Goal: Task Accomplishment & Management: Complete application form

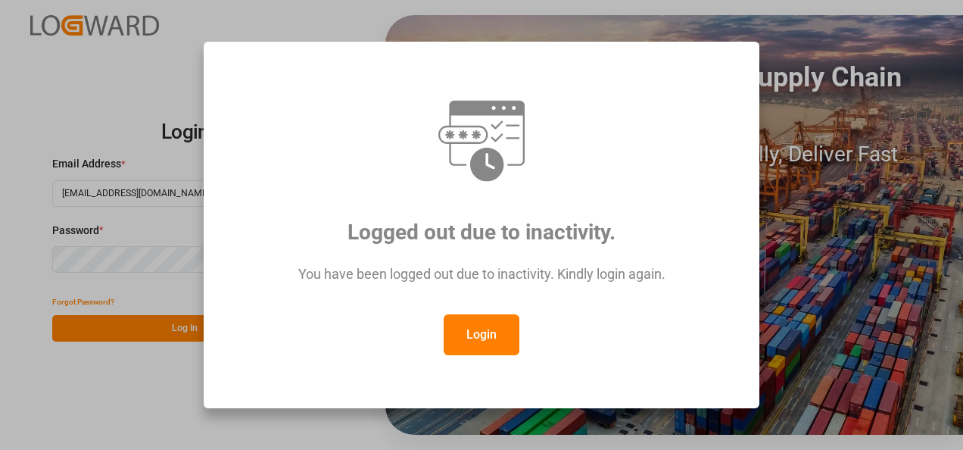
click at [472, 326] on button "Login" at bounding box center [482, 334] width 76 height 41
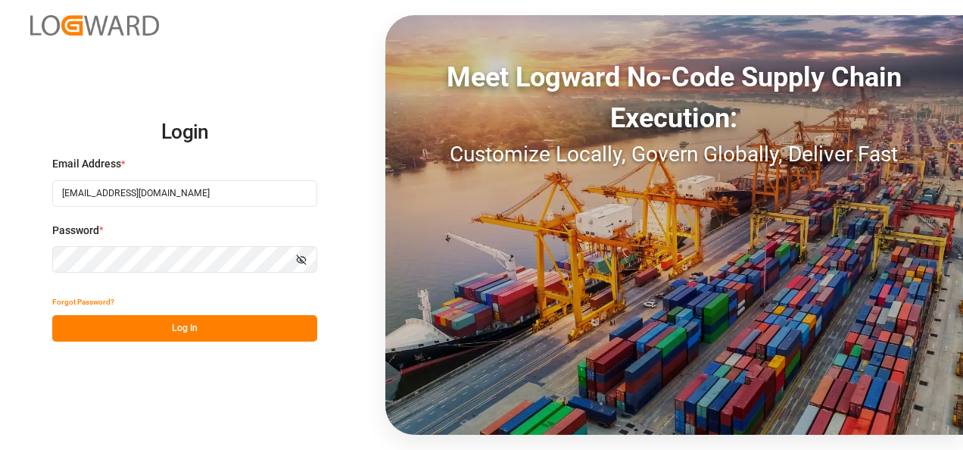
click at [220, 327] on button "Log In" at bounding box center [184, 328] width 265 height 26
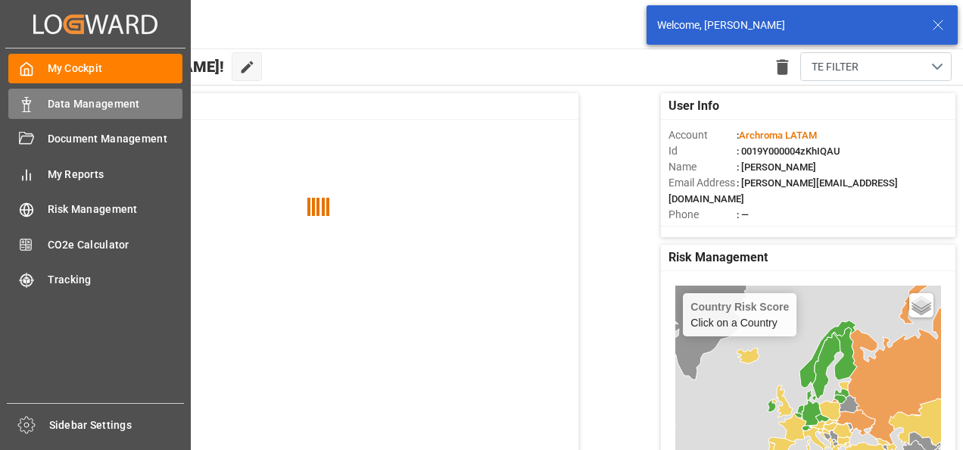
click at [33, 92] on div "Data Management Data Management" at bounding box center [95, 104] width 174 height 30
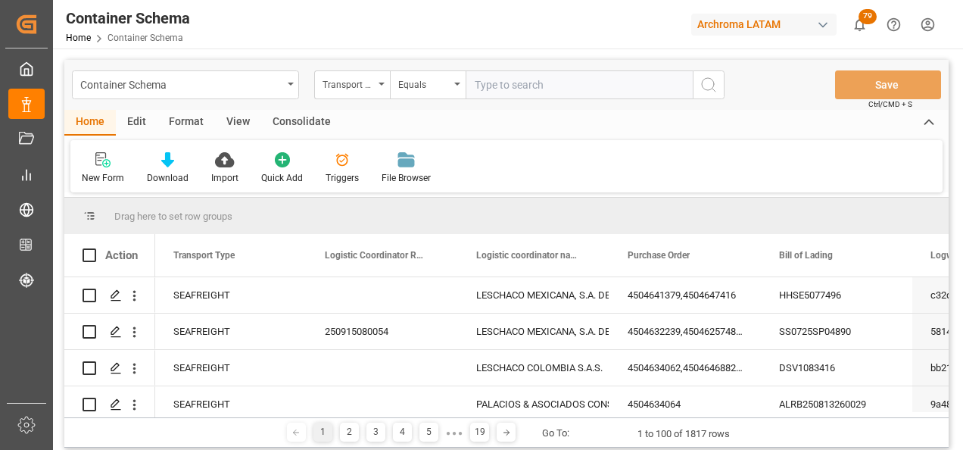
click at [288, 86] on div "Container Schema" at bounding box center [185, 84] width 227 height 29
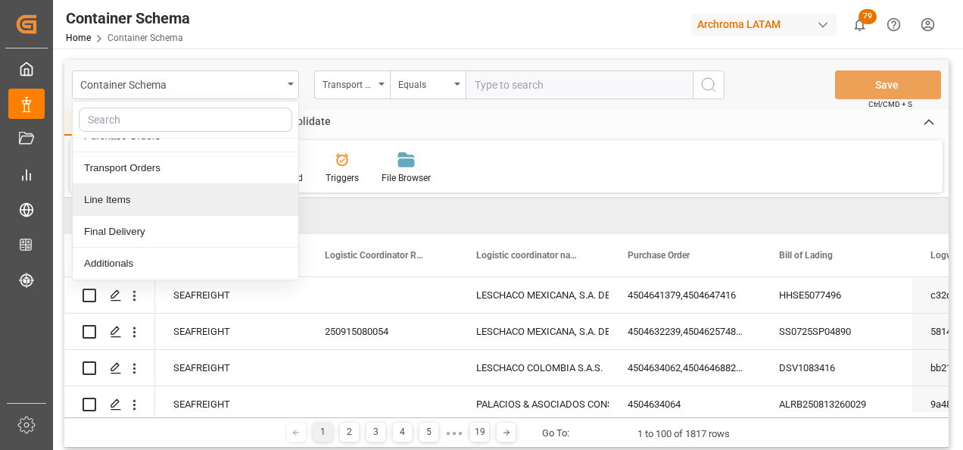
scroll to position [76, 0]
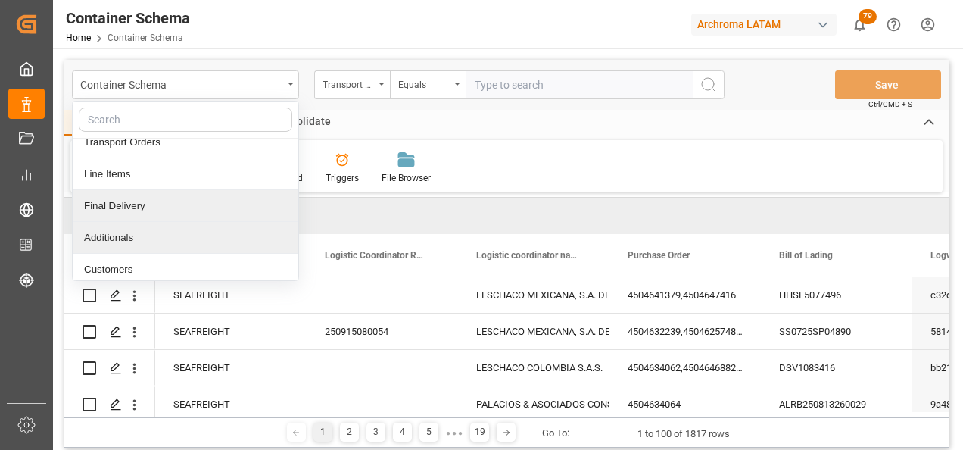
click at [189, 216] on div "Final Delivery" at bounding box center [186, 206] width 226 height 32
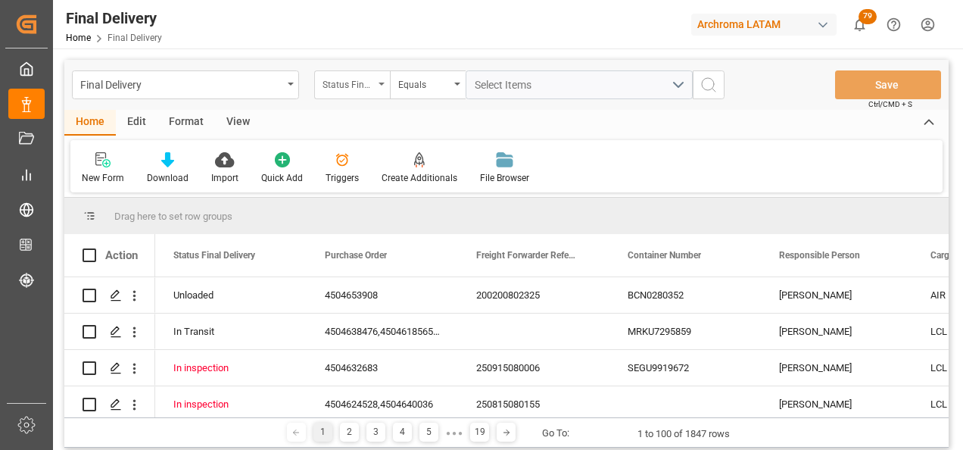
click at [373, 90] on div "Status Final Delivery" at bounding box center [348, 82] width 51 height 17
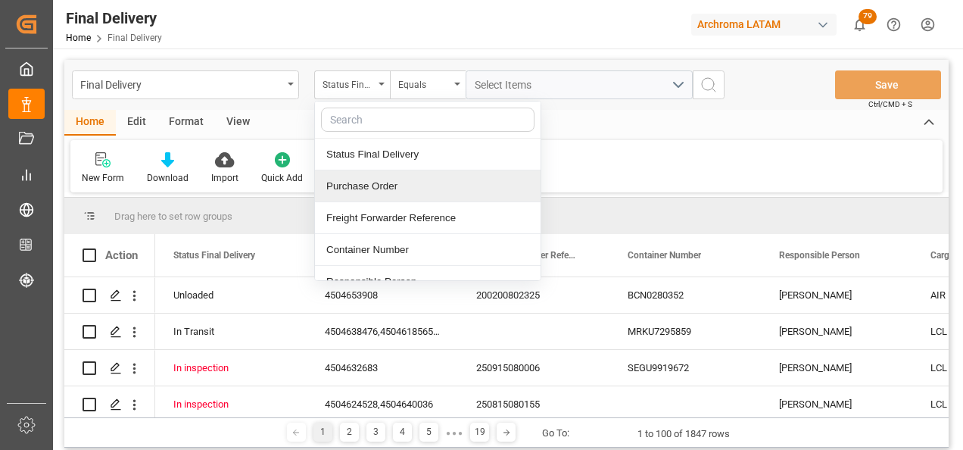
click at [379, 181] on div "Purchase Order" at bounding box center [428, 186] width 226 height 32
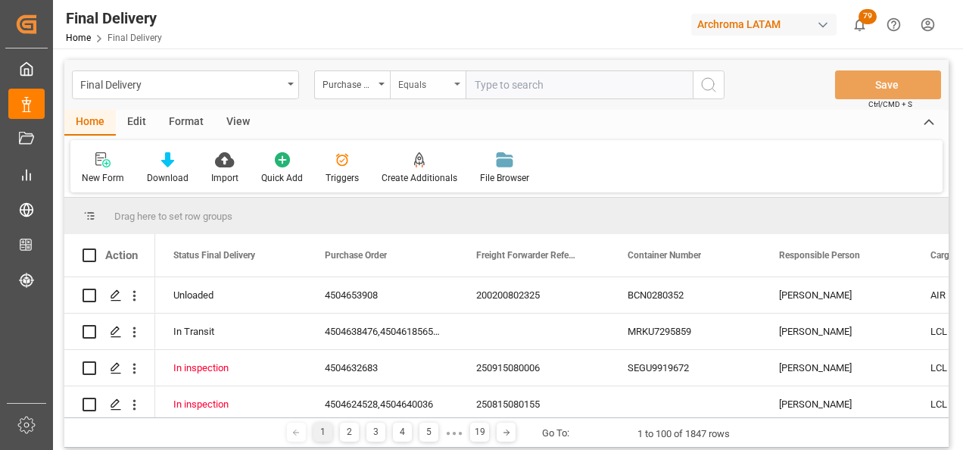
click at [426, 92] on div "Equals" at bounding box center [428, 84] width 76 height 29
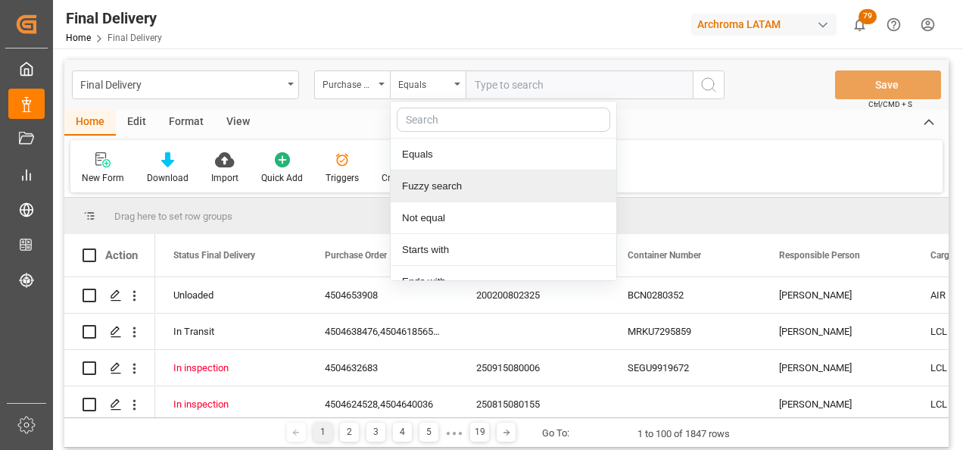
click at [443, 181] on div "Fuzzy search" at bounding box center [504, 186] width 226 height 32
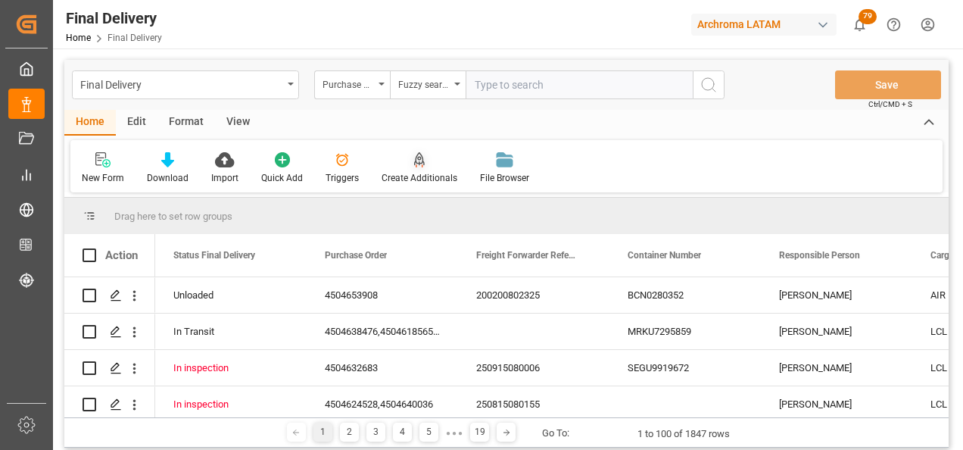
paste input "4504553051"
type input "4504553051"
click at [706, 88] on icon "search button" at bounding box center [709, 85] width 18 height 18
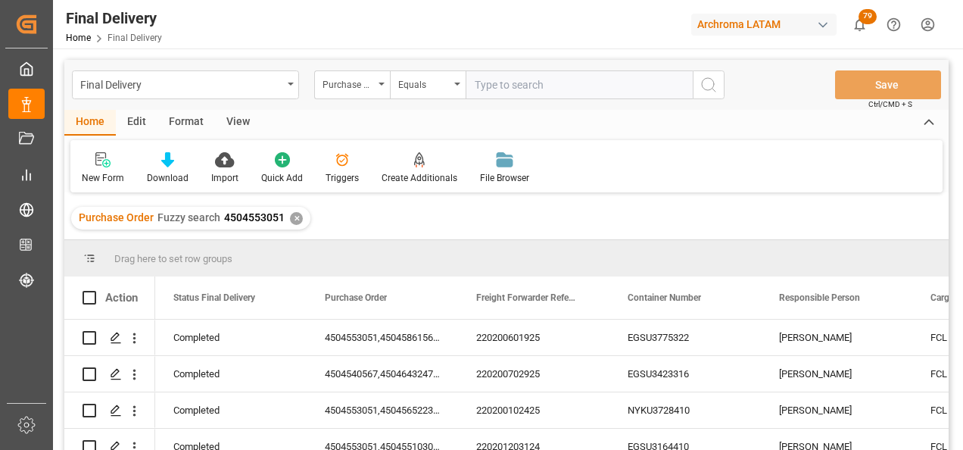
click at [294, 212] on div "✕" at bounding box center [296, 218] width 13 height 13
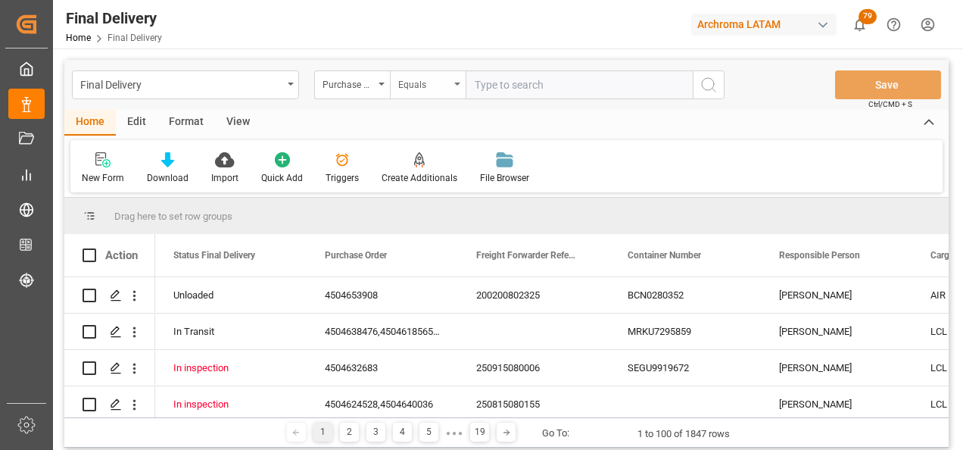
click at [446, 95] on div "Equals" at bounding box center [428, 84] width 76 height 29
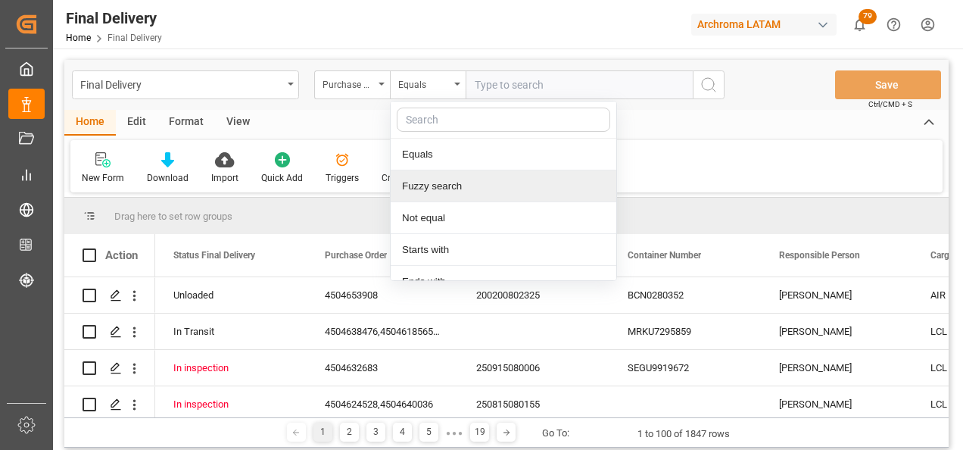
click at [481, 194] on div "Fuzzy search" at bounding box center [504, 186] width 226 height 32
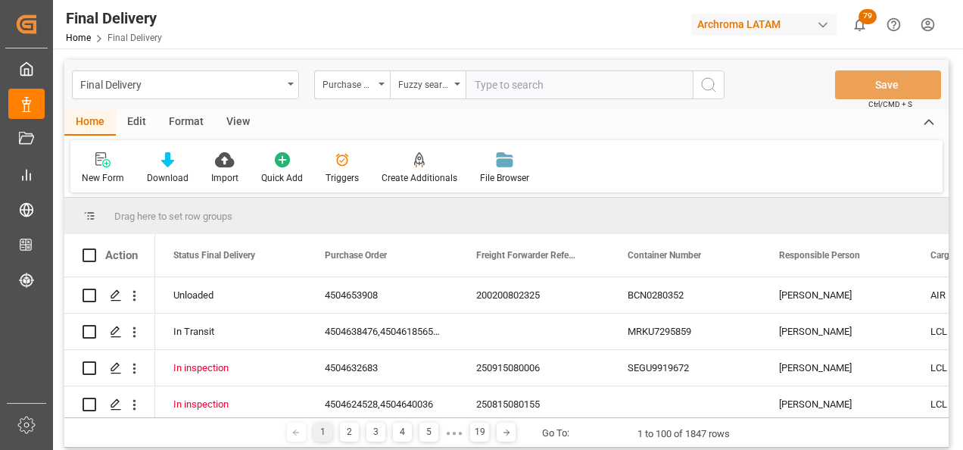
paste input "4504634914"
type input "4504634914"
click at [697, 95] on button "search button" at bounding box center [709, 84] width 32 height 29
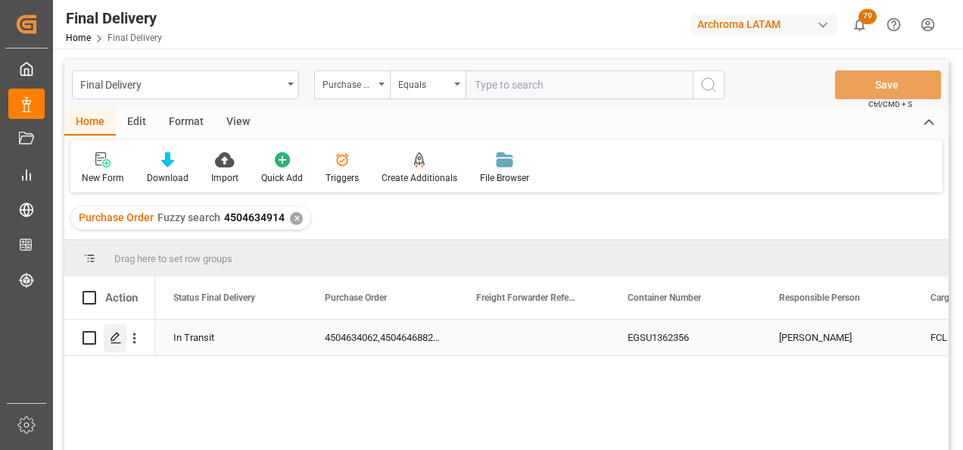
click at [111, 338] on polygon "Press SPACE to select this row." at bounding box center [115, 337] width 8 height 8
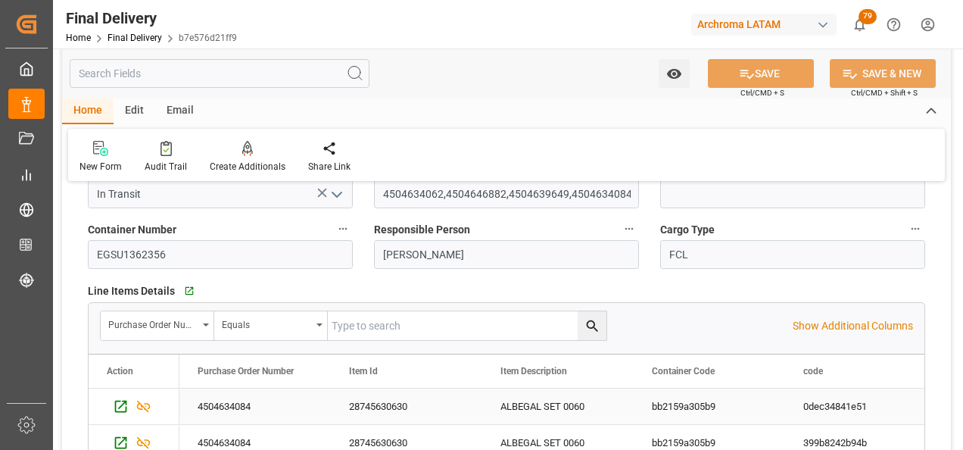
scroll to position [76, 0]
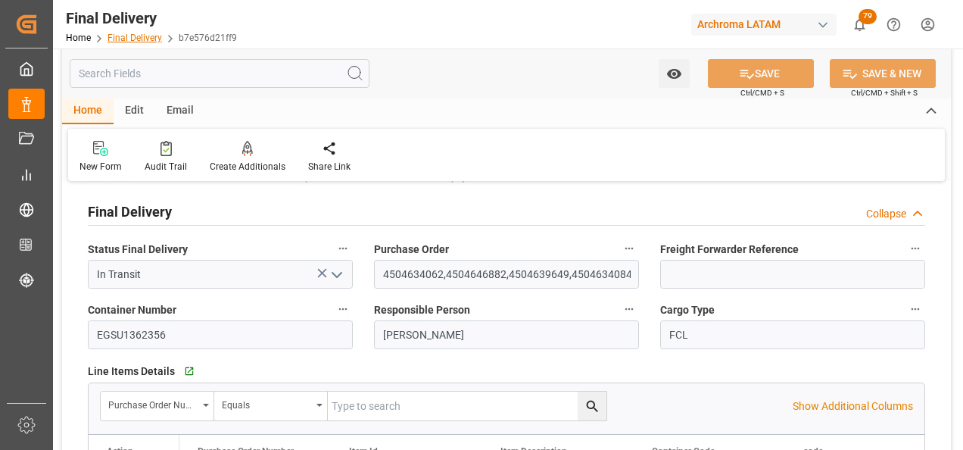
click at [129, 39] on link "Final Delivery" at bounding box center [135, 38] width 55 height 11
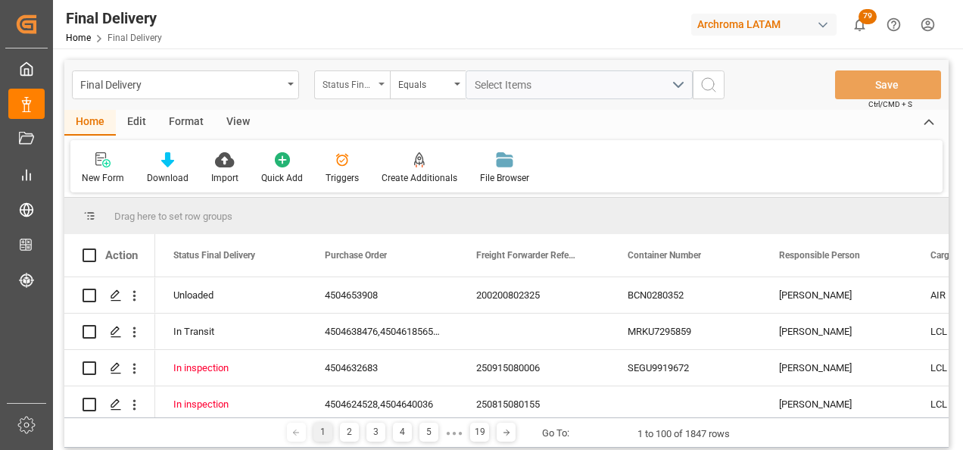
click at [375, 91] on div "Status Final Delivery" at bounding box center [352, 84] width 76 height 29
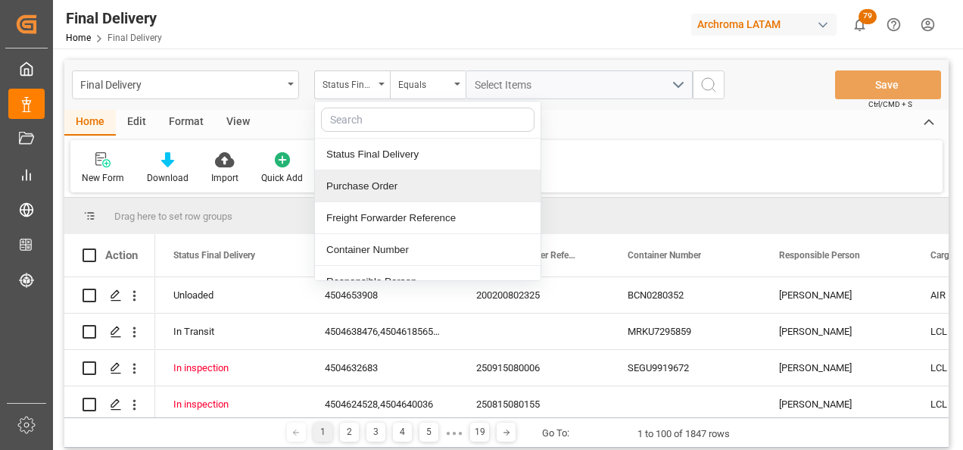
click at [388, 194] on div "Purchase Order" at bounding box center [428, 186] width 226 height 32
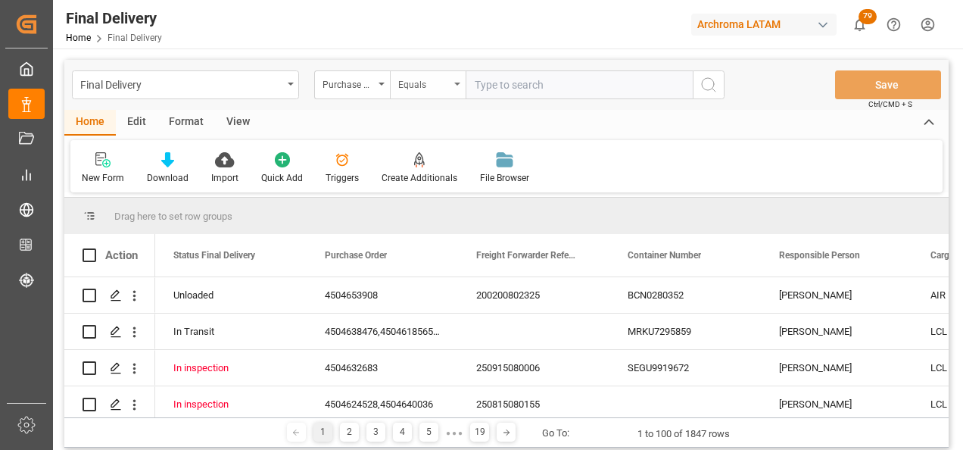
click at [422, 77] on div "Equals" at bounding box center [423, 82] width 51 height 17
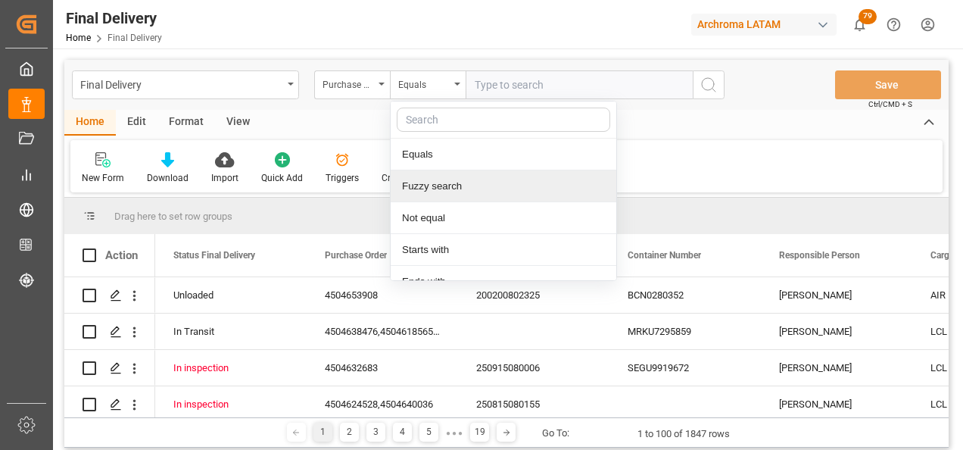
click at [441, 178] on div "Fuzzy search" at bounding box center [504, 186] width 226 height 32
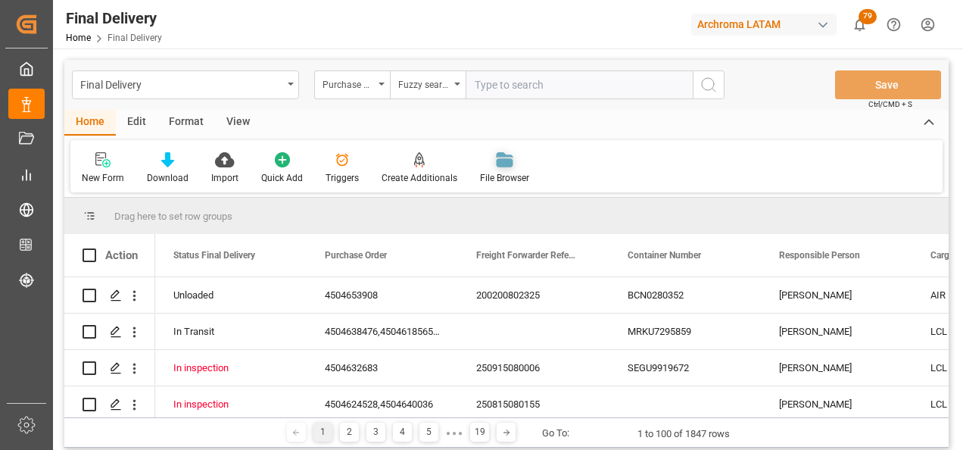
paste input "4504536260"
type input "4504536260"
click at [702, 92] on icon "search button" at bounding box center [709, 85] width 18 height 18
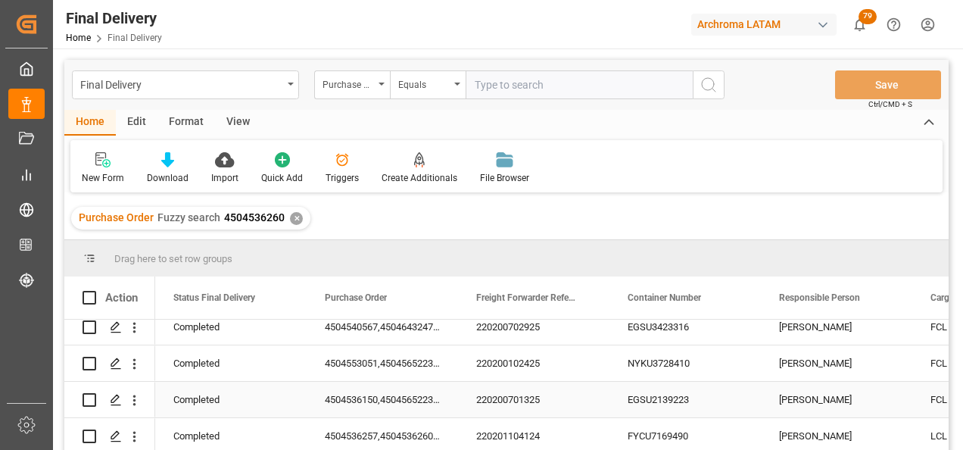
scroll to position [151, 0]
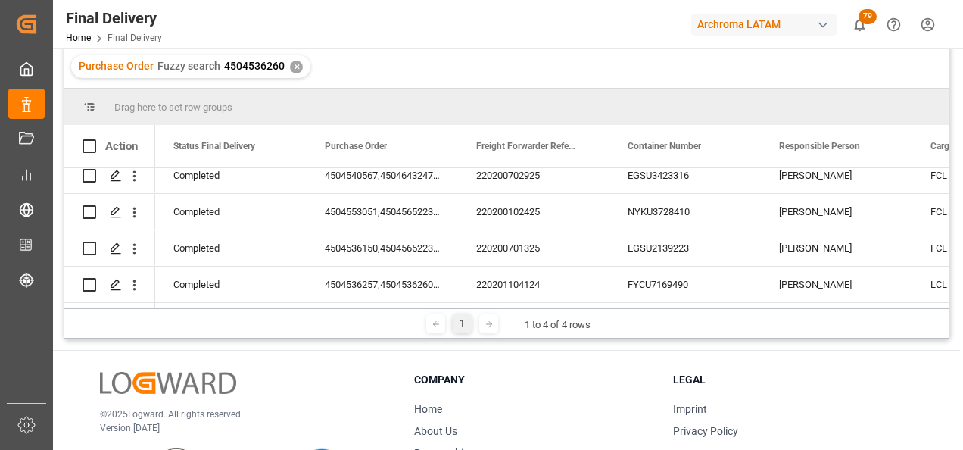
click at [295, 67] on div "✕" at bounding box center [296, 67] width 13 height 13
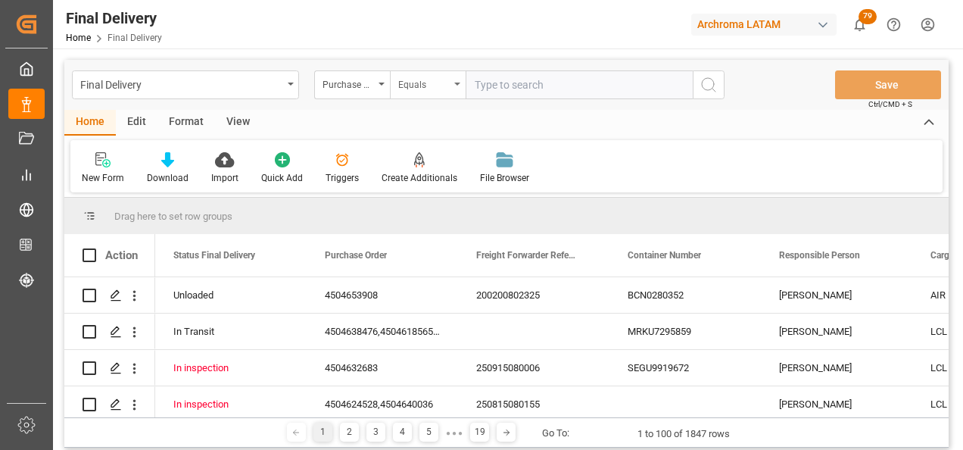
click at [416, 89] on div "Equals" at bounding box center [423, 82] width 51 height 17
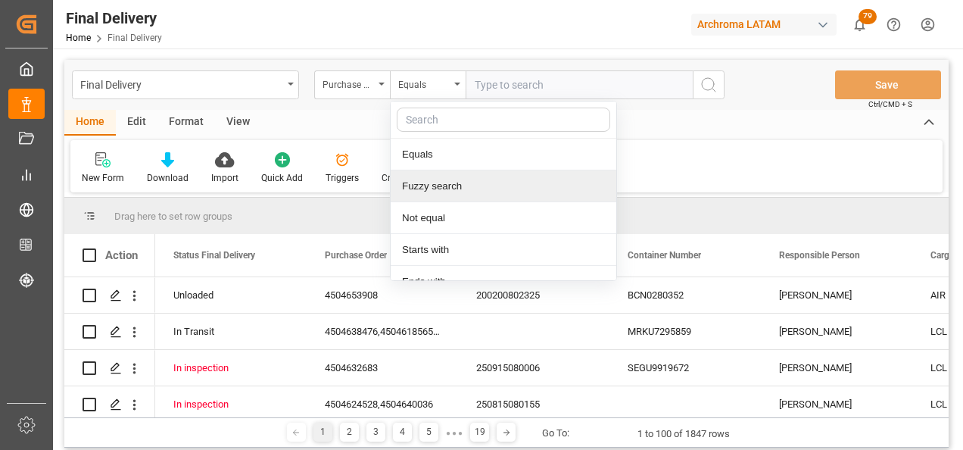
click at [438, 191] on div "Fuzzy search" at bounding box center [504, 186] width 226 height 32
paste input "4504634914"
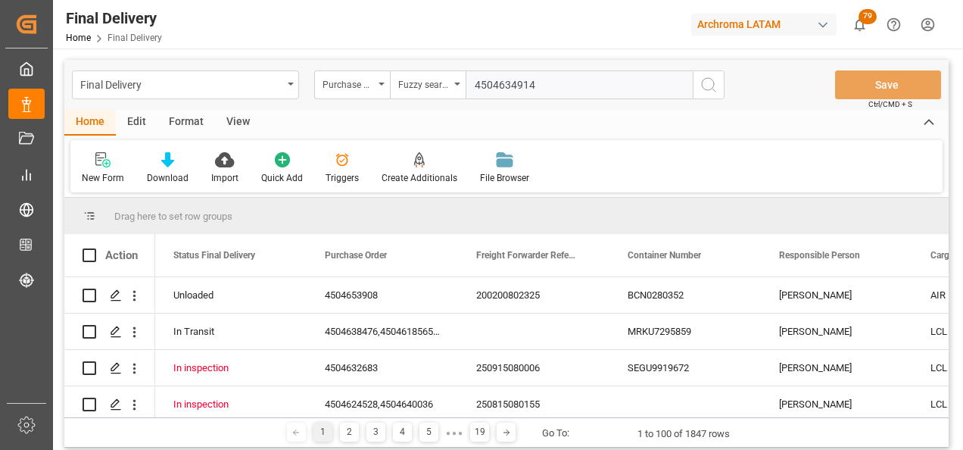
type input "4504634914"
click at [710, 86] on icon "search button" at bounding box center [709, 85] width 18 height 18
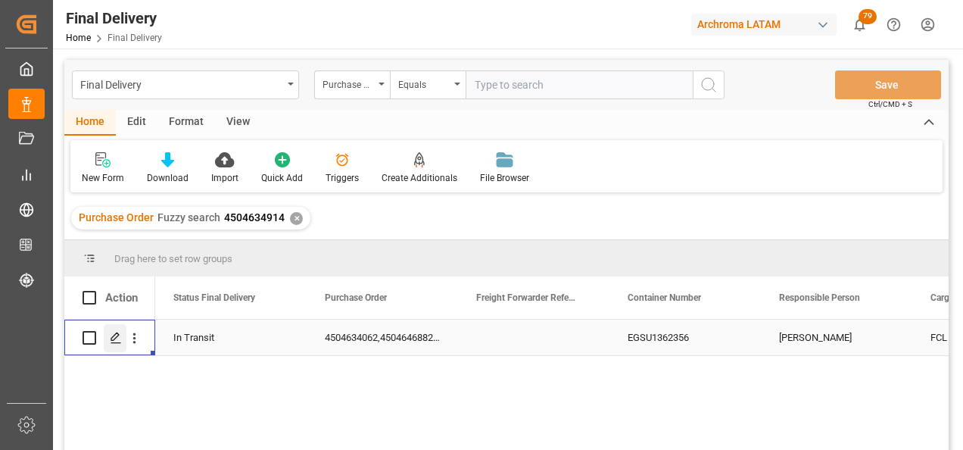
click at [117, 338] on icon "Press SPACE to select this row." at bounding box center [116, 338] width 12 height 12
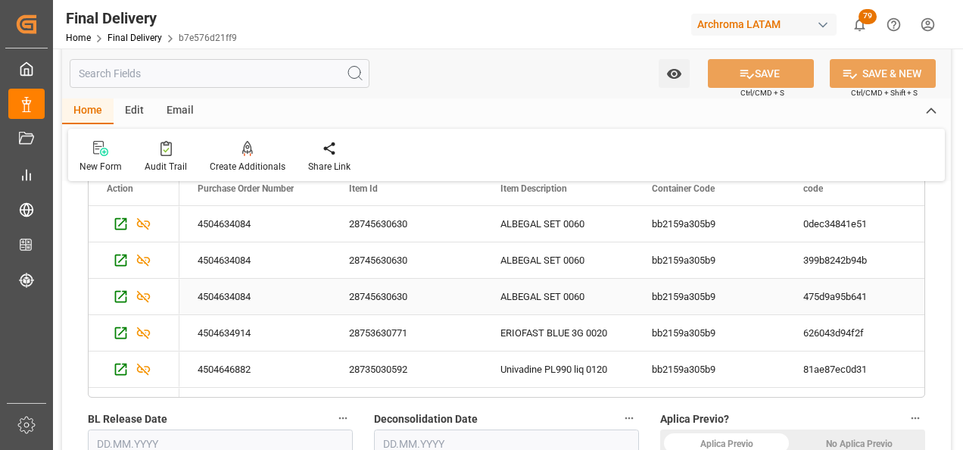
scroll to position [303, 0]
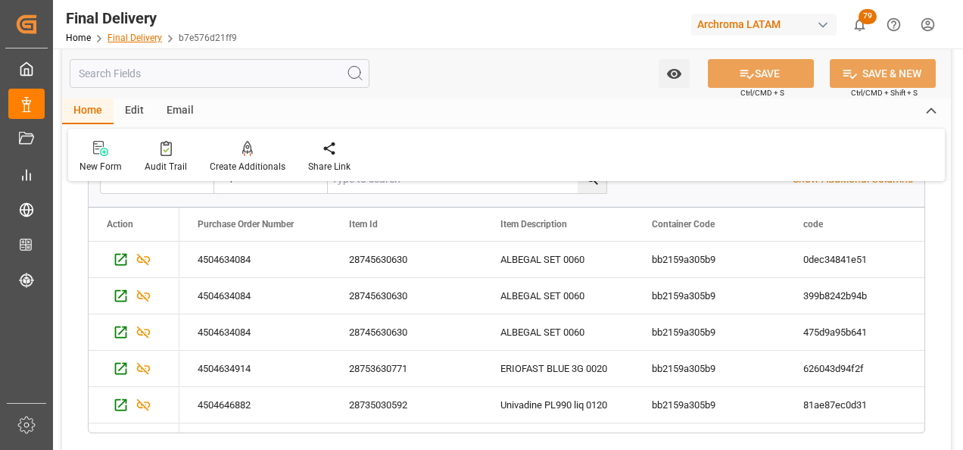
click at [151, 36] on link "Final Delivery" at bounding box center [135, 38] width 55 height 11
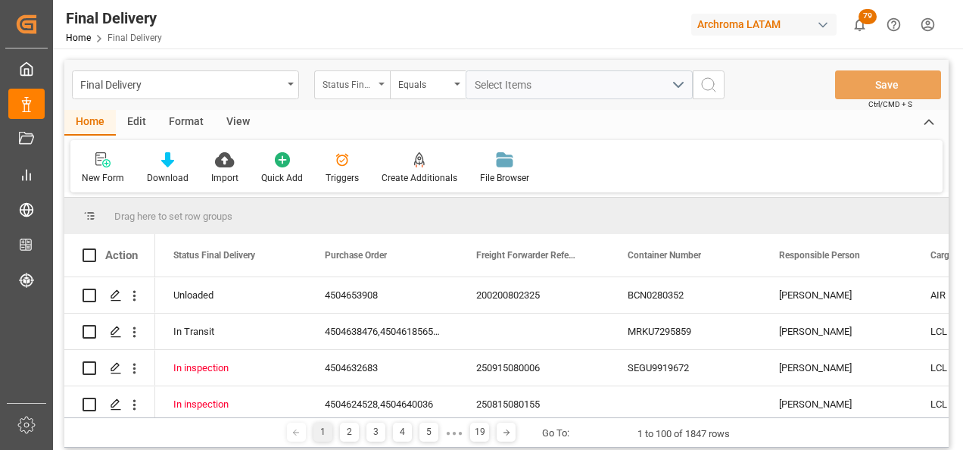
click at [386, 84] on div "Status Final Delivery" at bounding box center [352, 84] width 76 height 29
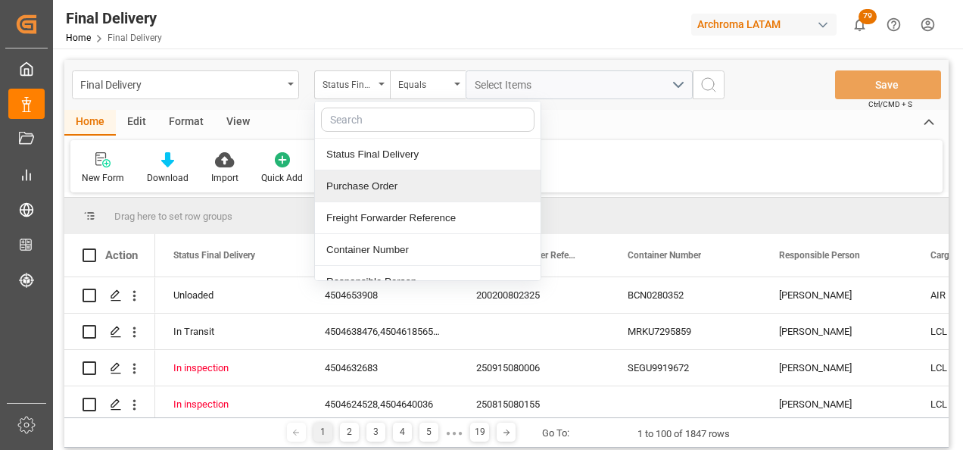
click at [393, 179] on div "Purchase Order" at bounding box center [428, 186] width 226 height 32
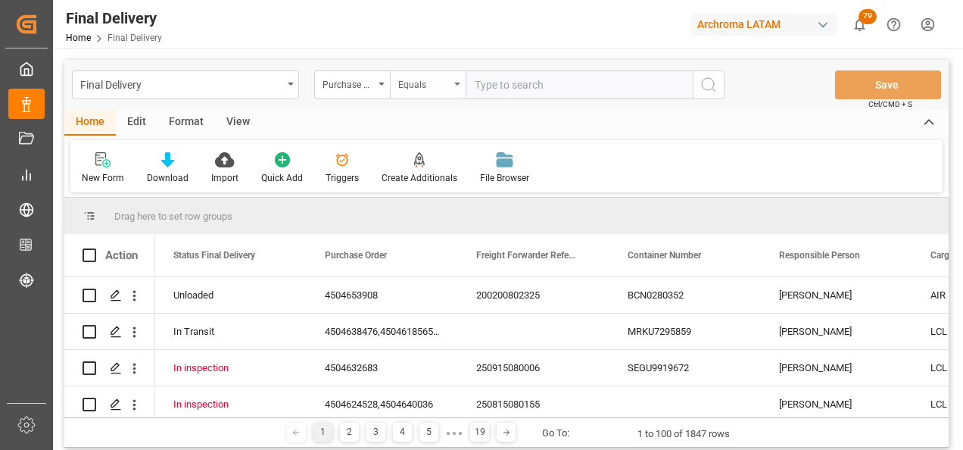
click at [429, 87] on div "Equals" at bounding box center [423, 82] width 51 height 17
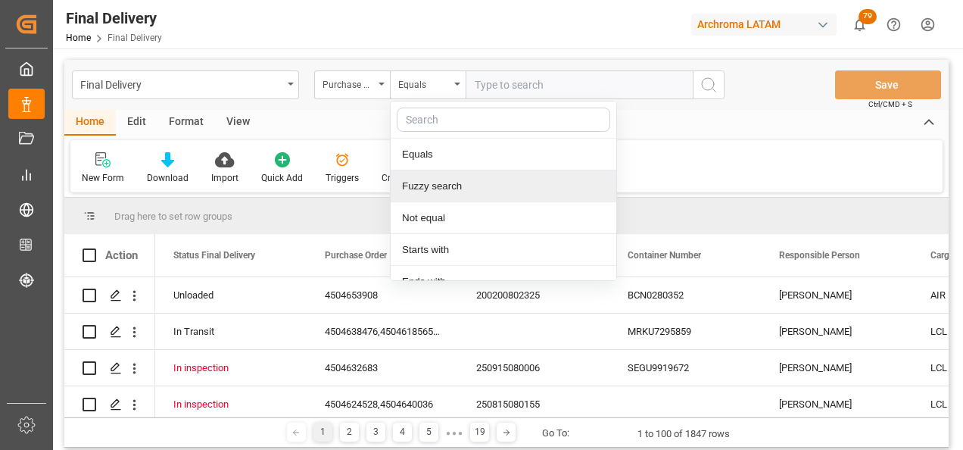
click at [463, 188] on div "Fuzzy search" at bounding box center [504, 186] width 226 height 32
paste input "4504639592"
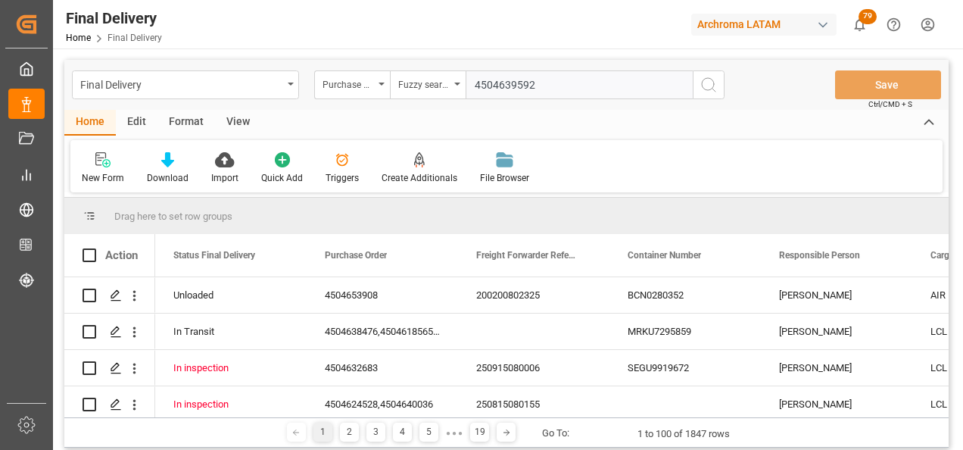
type input "4504639592"
click at [719, 89] on button "search button" at bounding box center [709, 84] width 32 height 29
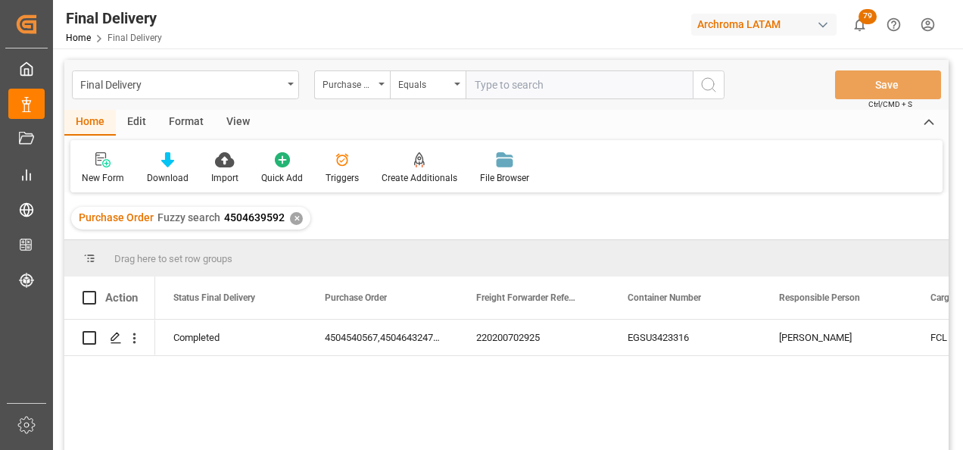
scroll to position [76, 0]
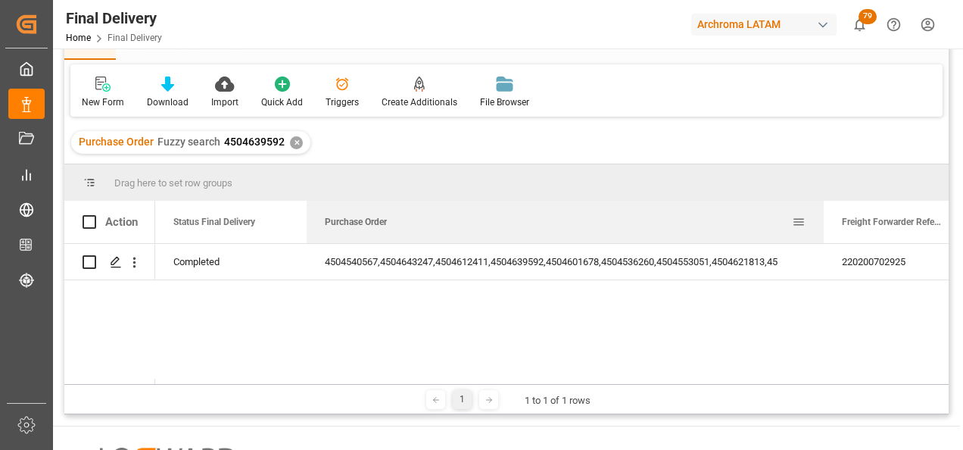
drag, startPoint x: 456, startPoint y: 213, endPoint x: 821, endPoint y: 238, distance: 366.5
click at [821, 238] on div at bounding box center [824, 222] width 6 height 42
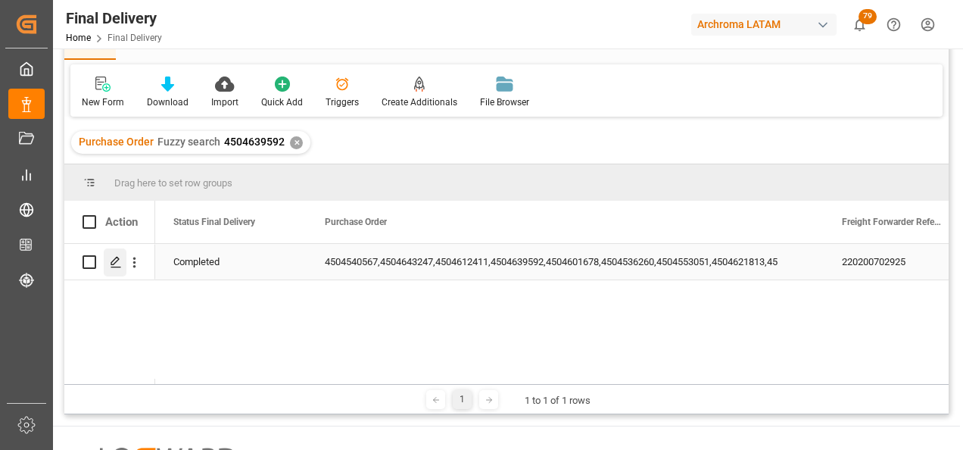
click at [121, 260] on icon "Press SPACE to select this row." at bounding box center [116, 262] width 12 height 12
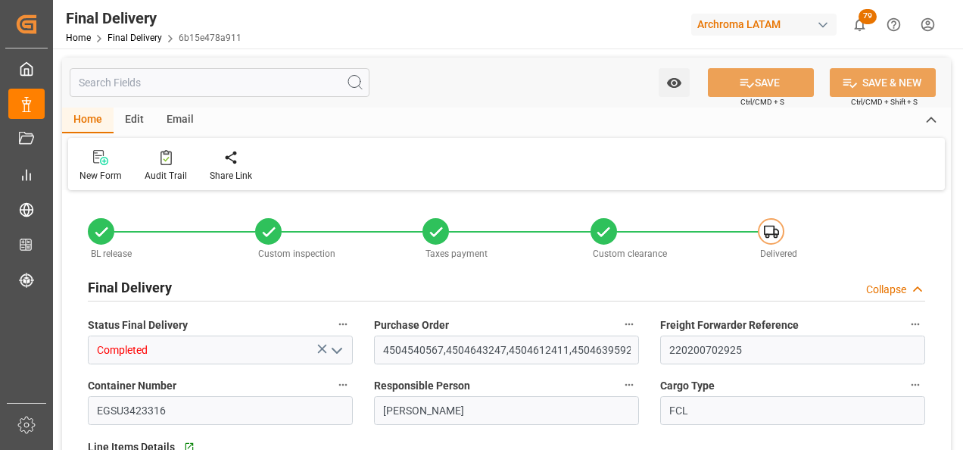
type input "3"
type input "[DATE]"
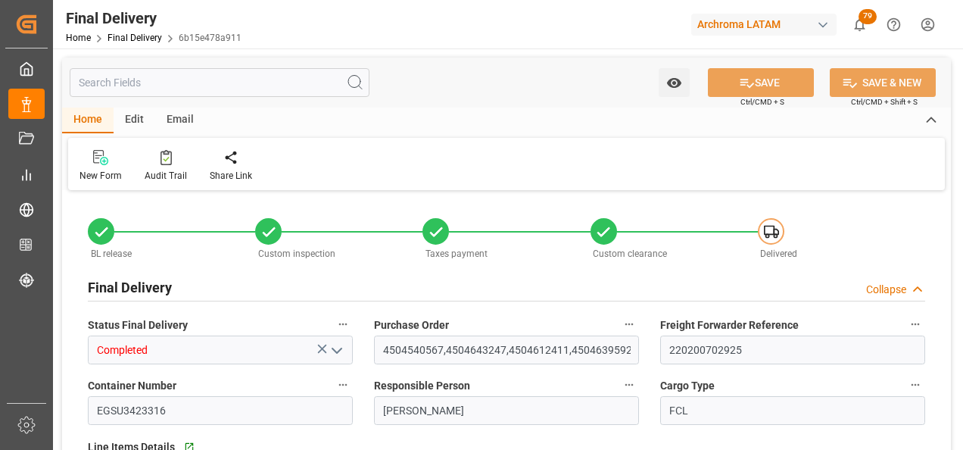
type input "[DATE]"
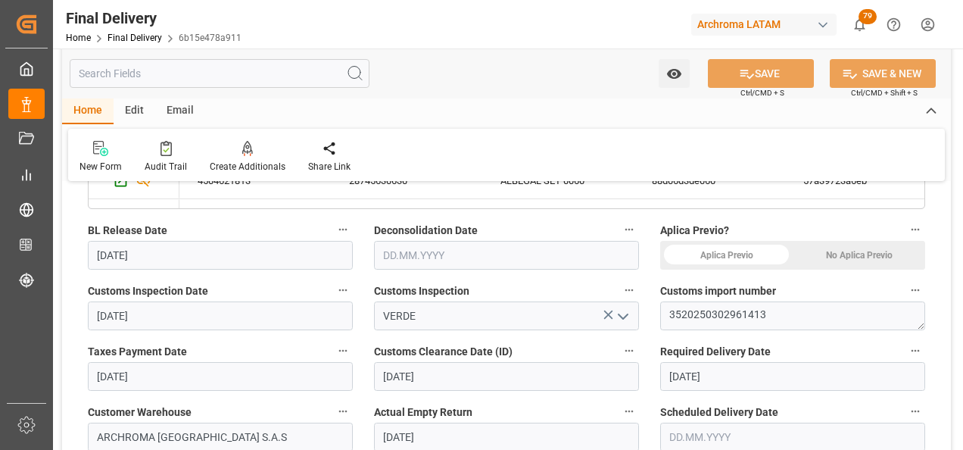
scroll to position [454, 0]
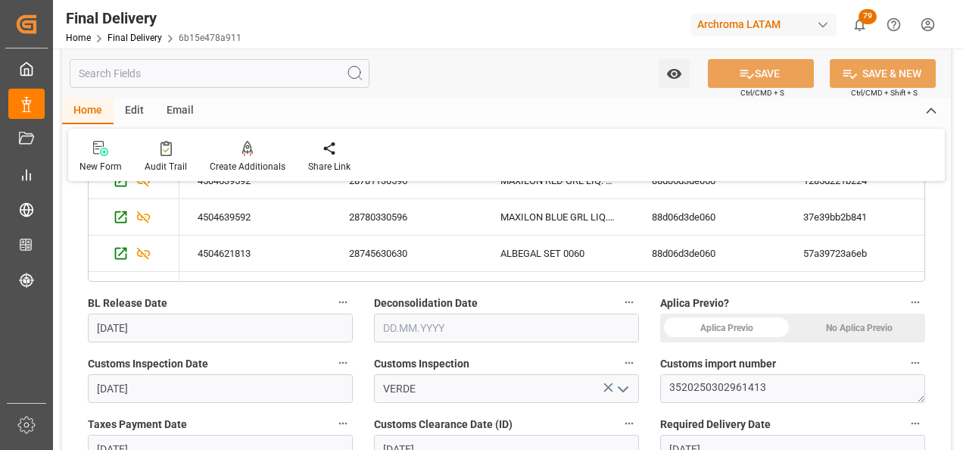
click at [902, 331] on div "No Aplica Previo" at bounding box center [859, 327] width 132 height 29
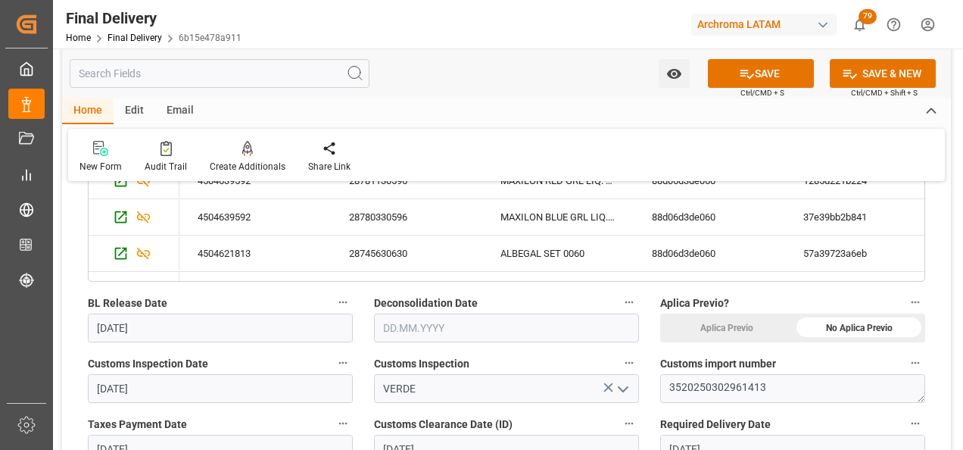
click at [441, 331] on input "text" at bounding box center [506, 327] width 265 height 29
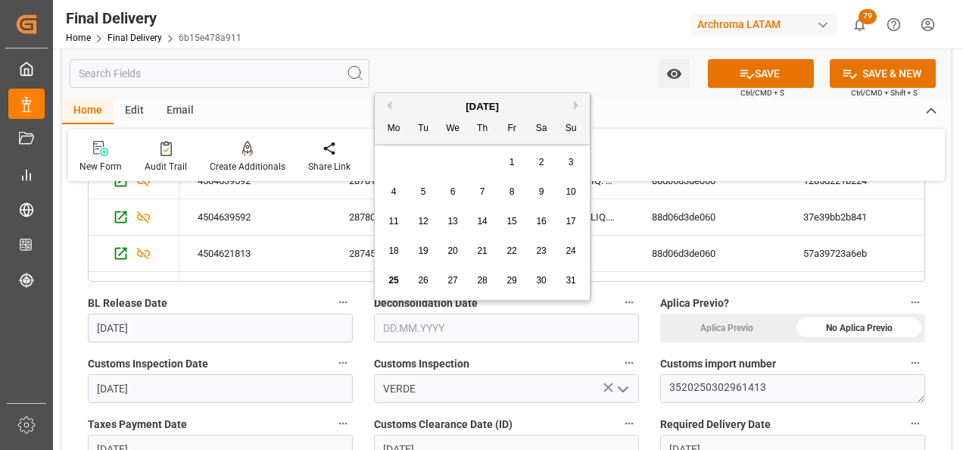
click at [388, 280] on span "25" at bounding box center [393, 280] width 10 height 11
type input "[DATE]"
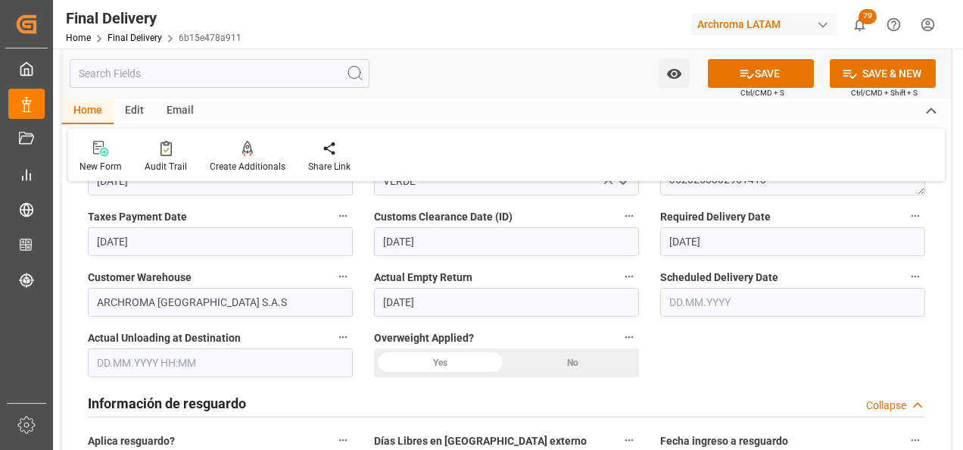
scroll to position [681, 0]
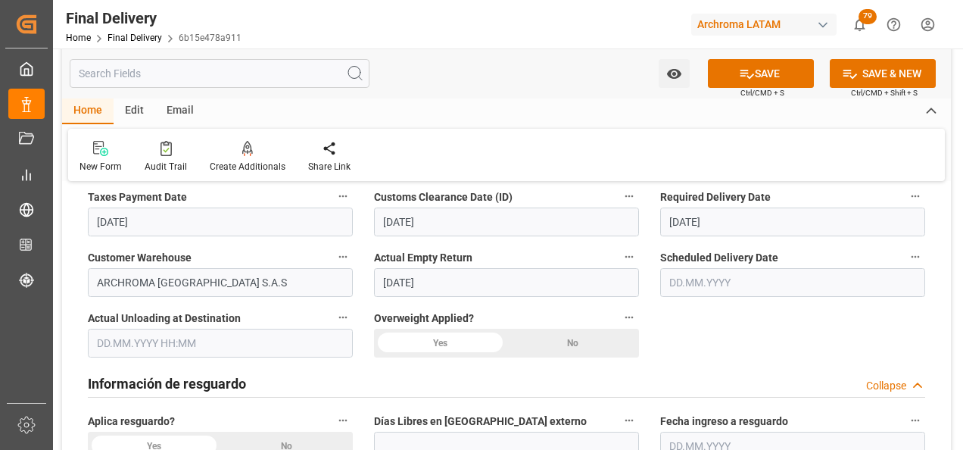
click at [678, 285] on input "text" at bounding box center [792, 282] width 265 height 29
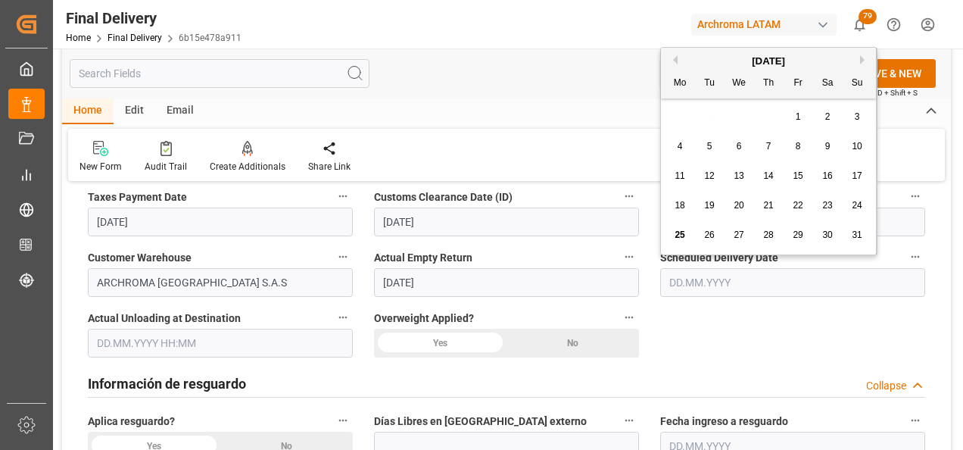
click at [681, 229] on div "25" at bounding box center [680, 235] width 19 height 18
type input "[DATE]"
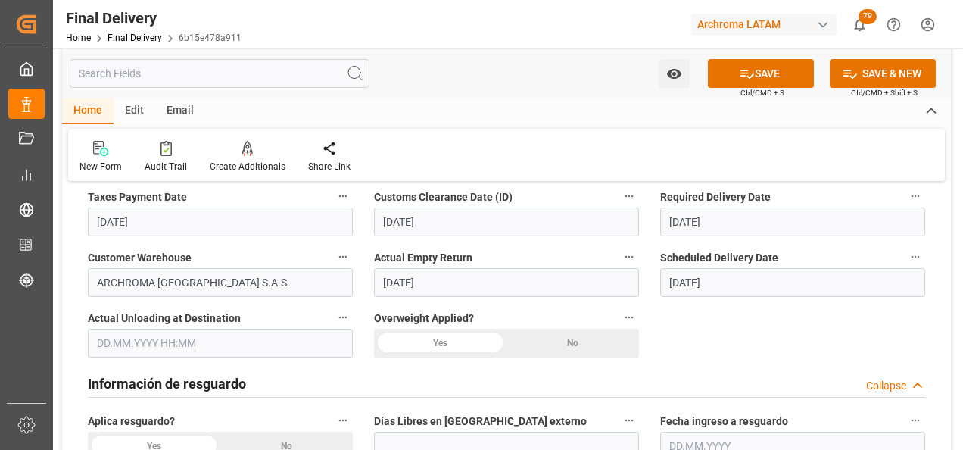
click at [547, 341] on div "No" at bounding box center [572, 343] width 132 height 29
click at [98, 340] on input "text" at bounding box center [220, 343] width 265 height 29
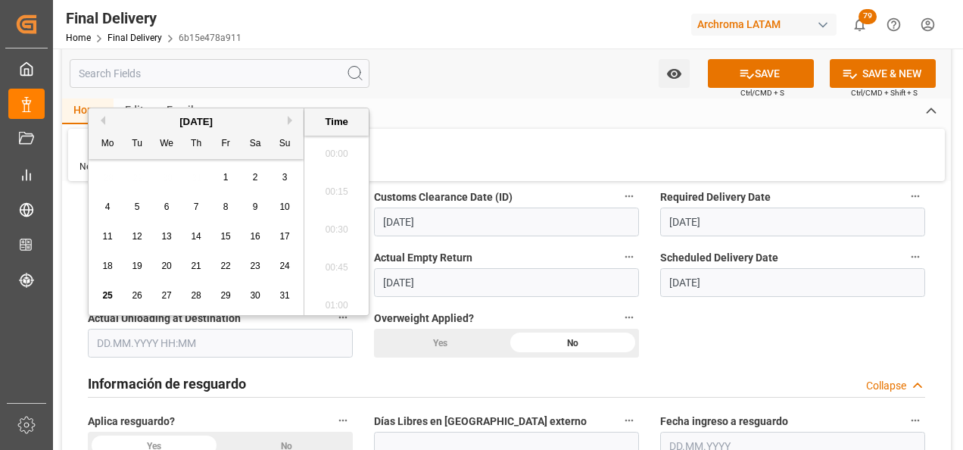
scroll to position [2579, 0]
click at [99, 292] on div "25" at bounding box center [107, 296] width 19 height 18
type input "[DATE] 00:00"
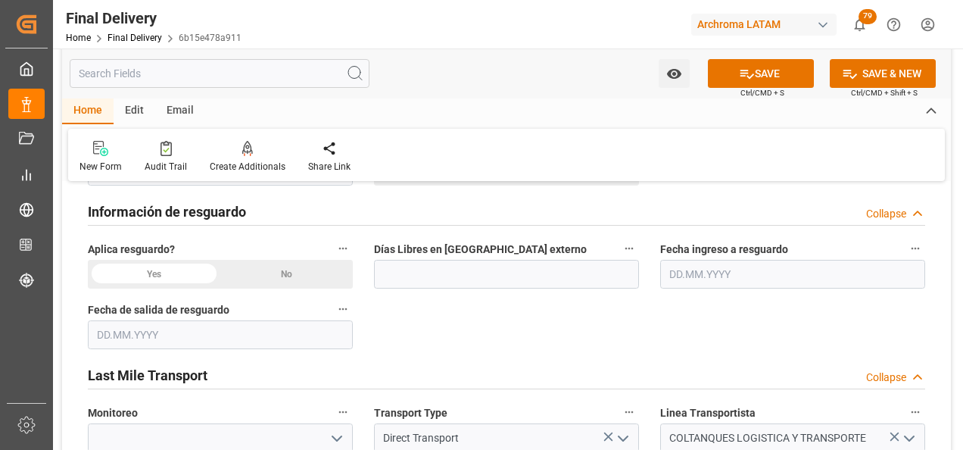
scroll to position [908, 0]
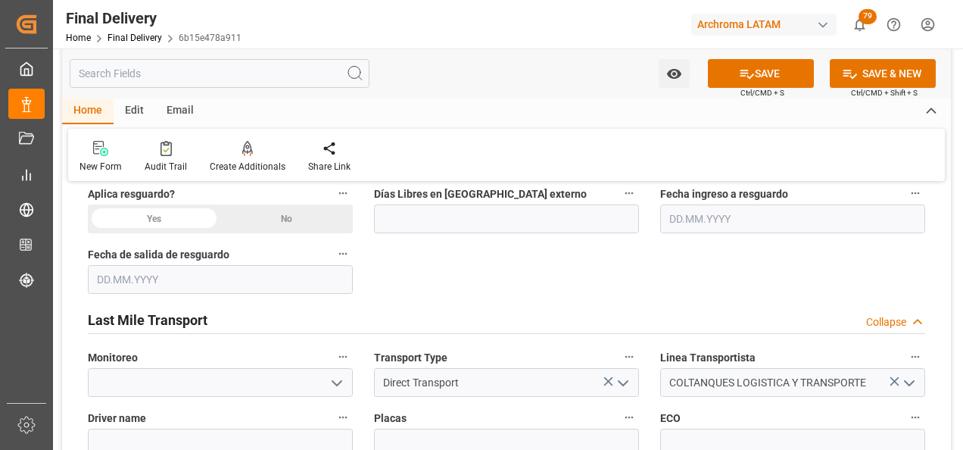
click at [286, 223] on div "No" at bounding box center [286, 218] width 132 height 29
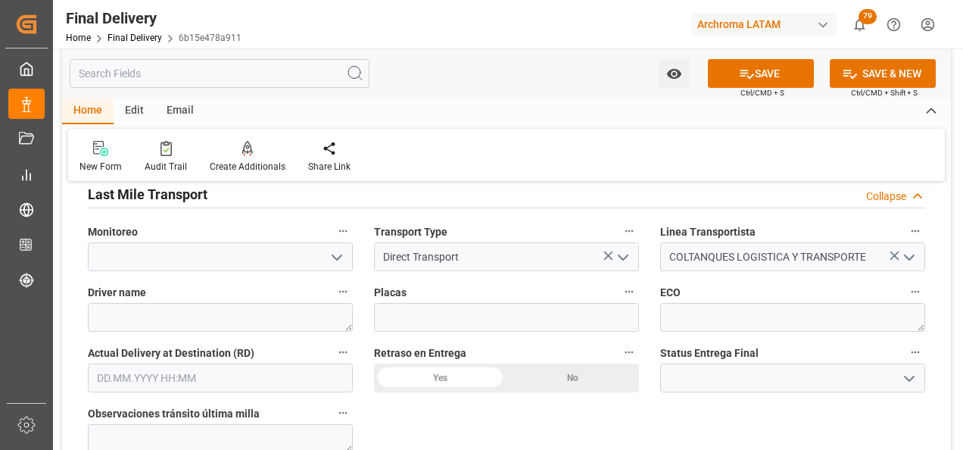
scroll to position [1060, 0]
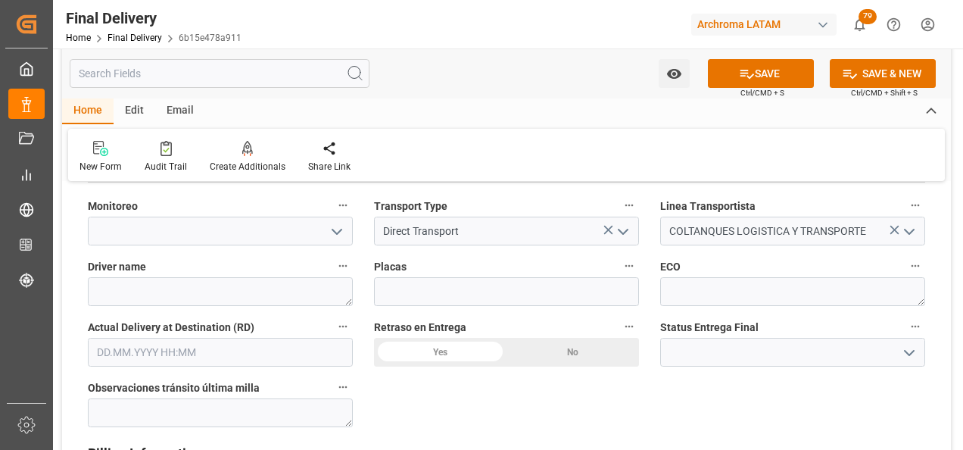
click at [544, 346] on div "No" at bounding box center [572, 352] width 132 height 29
click at [185, 351] on input "text" at bounding box center [220, 352] width 265 height 29
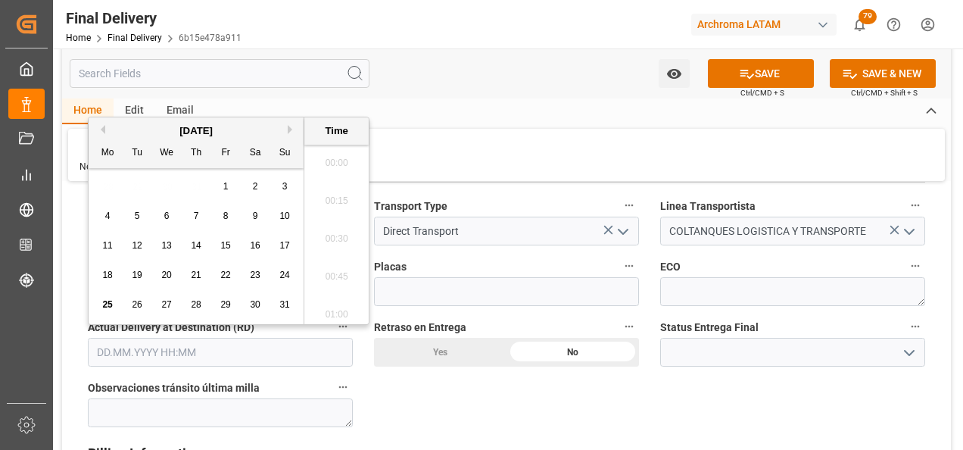
scroll to position [2579, 0]
click at [111, 305] on span "25" at bounding box center [107, 304] width 10 height 11
type input "[DATE] 00:00"
click at [497, 401] on div "BL release Custom inspection Taxes payment Custom clearance Delivered Final Del…" at bounding box center [506, 216] width 889 height 2162
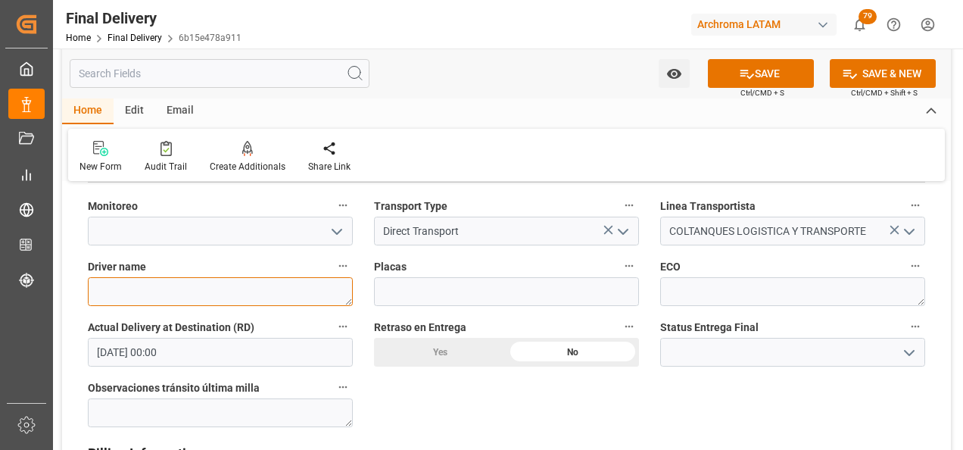
click at [246, 301] on textarea at bounding box center [220, 291] width 265 height 29
paste textarea "[PERSON_NAME] [PERSON_NAME]"
type textarea "[PERSON_NAME] [PERSON_NAME]"
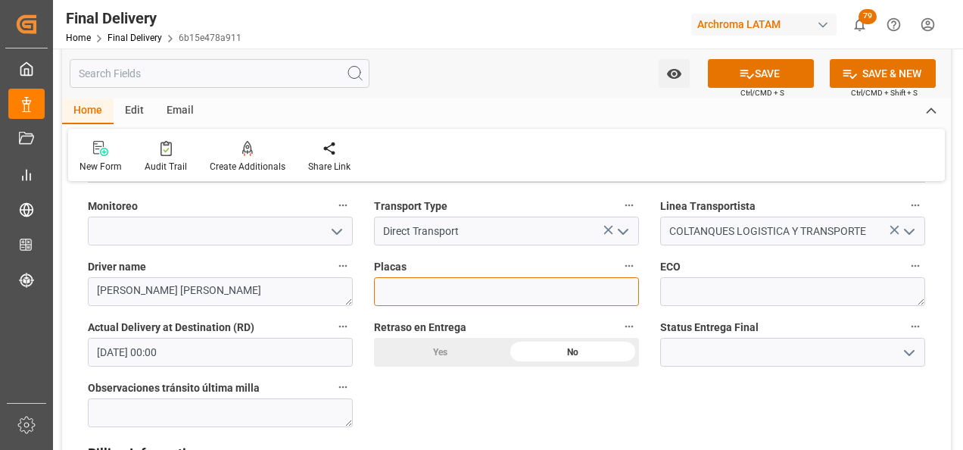
click at [528, 300] on input at bounding box center [506, 291] width 265 height 29
paste input "SX467"
type input "SX467"
click at [912, 351] on polyline "open menu" at bounding box center [909, 353] width 9 height 5
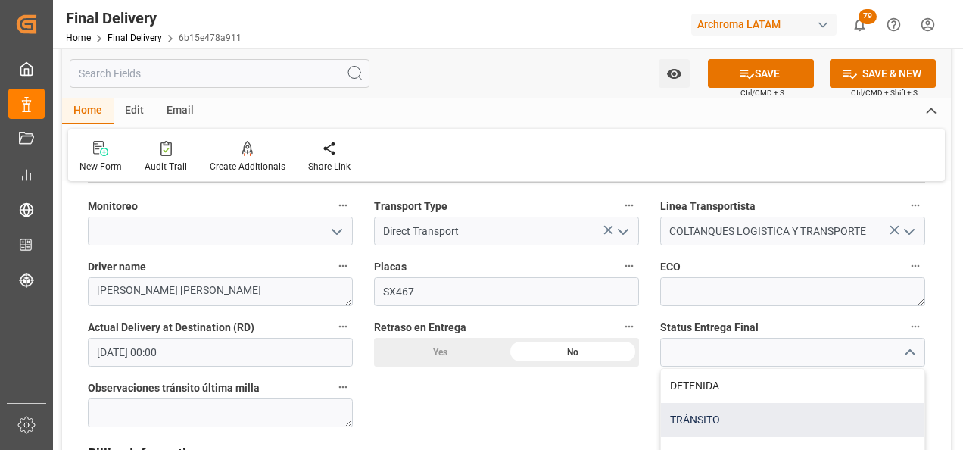
scroll to position [1136, 0]
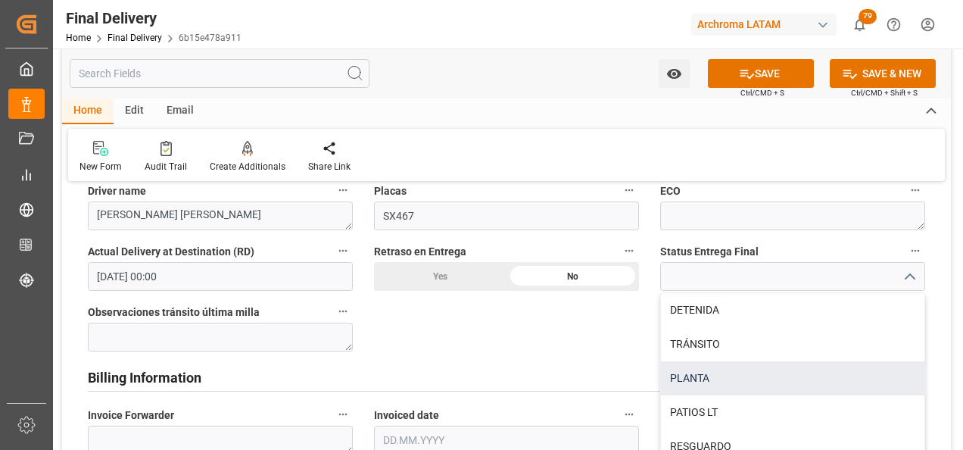
click at [793, 386] on div "PLANTA" at bounding box center [792, 378] width 263 height 34
type input "PLANTA"
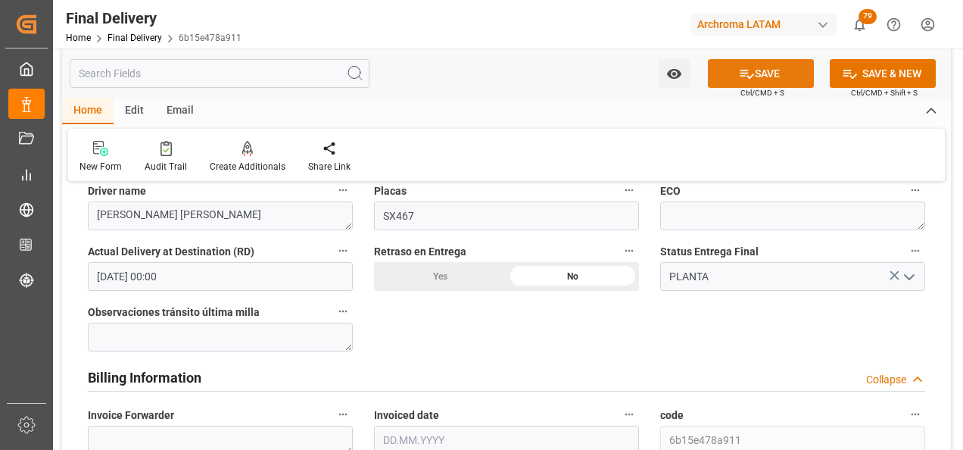
click at [782, 85] on button "SAVE" at bounding box center [761, 73] width 106 height 29
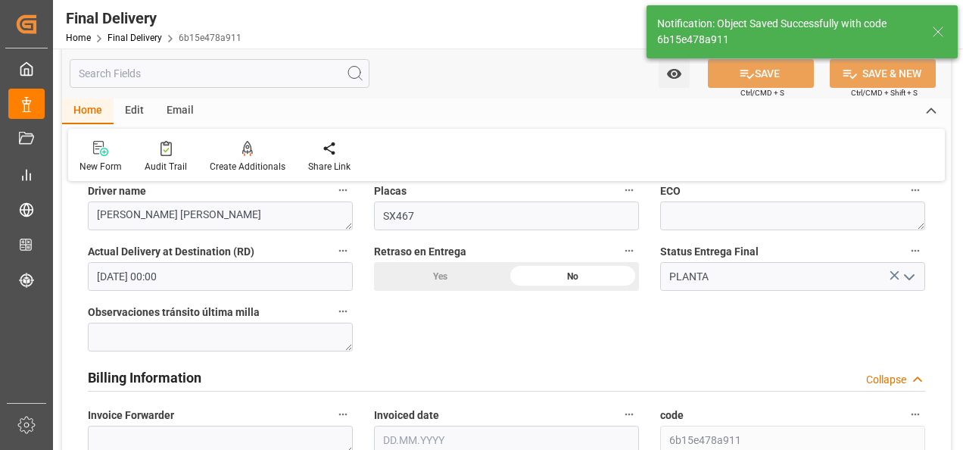
type input "SX467"
type textarea "1"
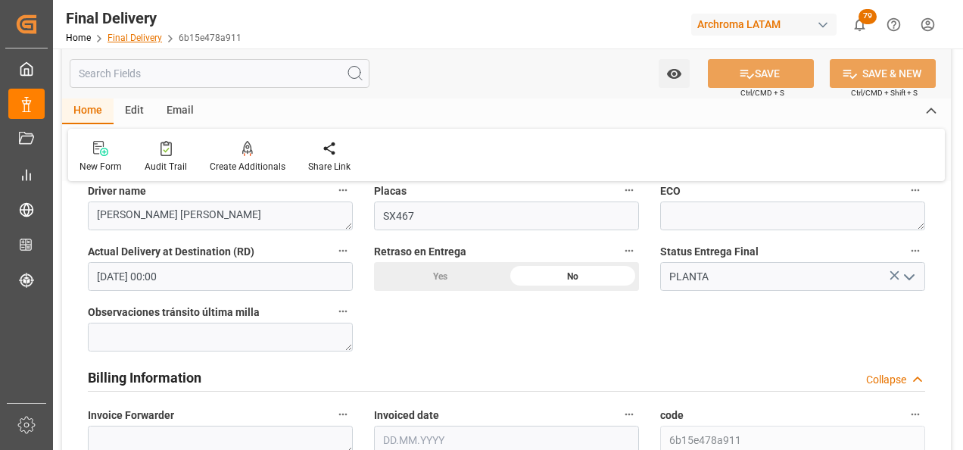
click at [133, 39] on link "Final Delivery" at bounding box center [135, 38] width 55 height 11
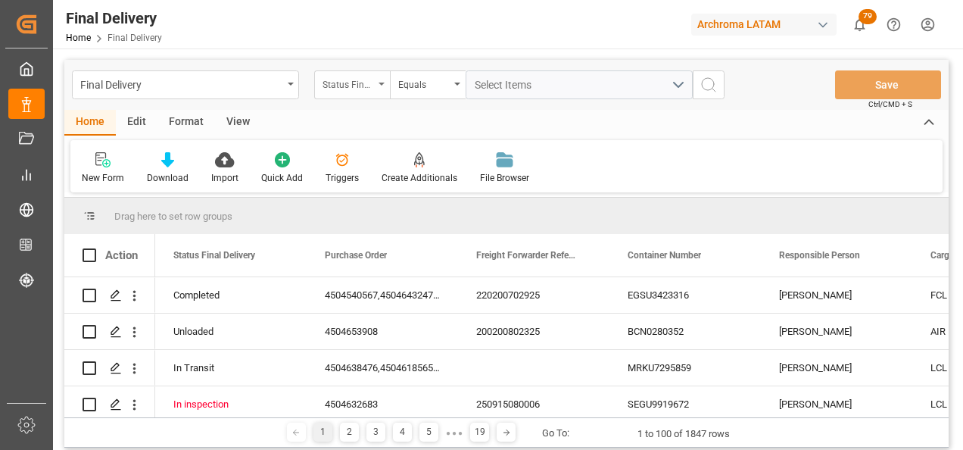
click at [364, 92] on div "Status Final Delivery" at bounding box center [352, 84] width 76 height 29
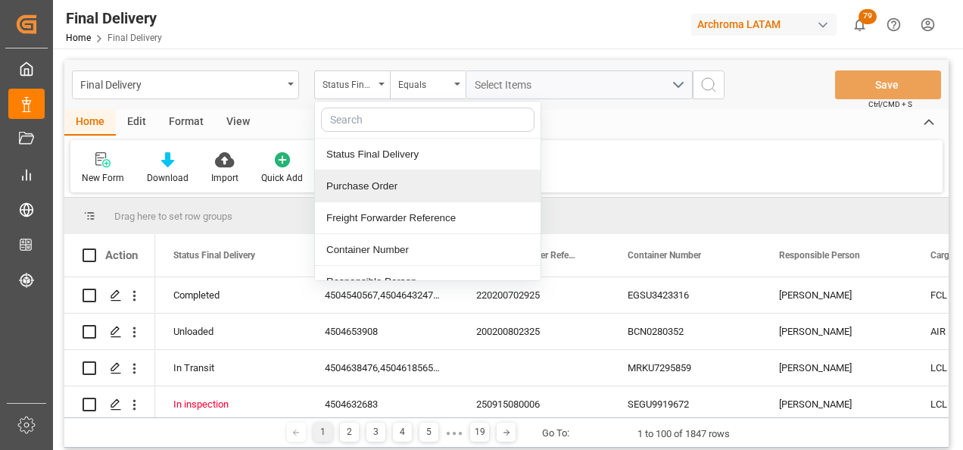
click at [392, 178] on div "Purchase Order" at bounding box center [428, 186] width 226 height 32
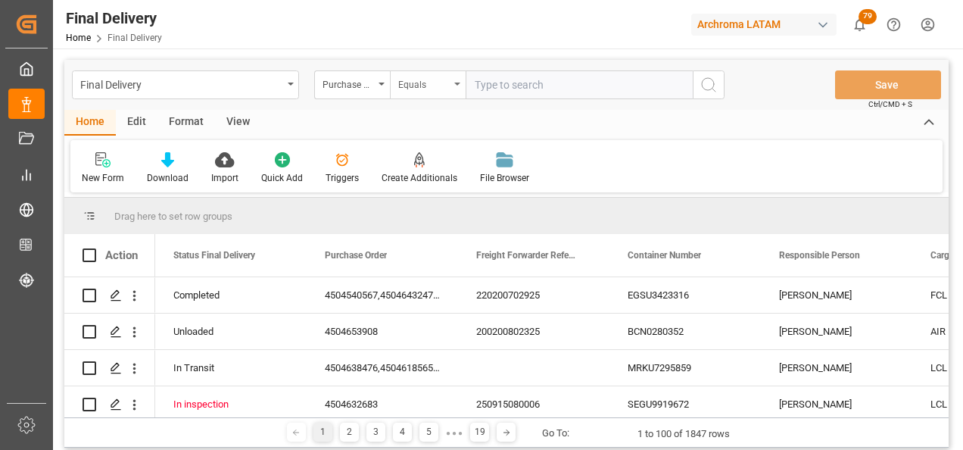
click at [421, 96] on div "Equals" at bounding box center [428, 84] width 76 height 29
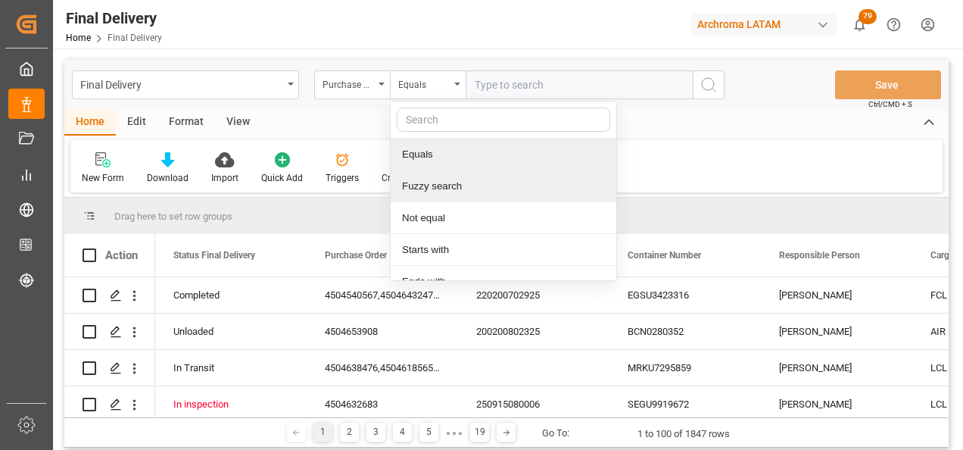
click at [445, 179] on div "Fuzzy search" at bounding box center [504, 186] width 226 height 32
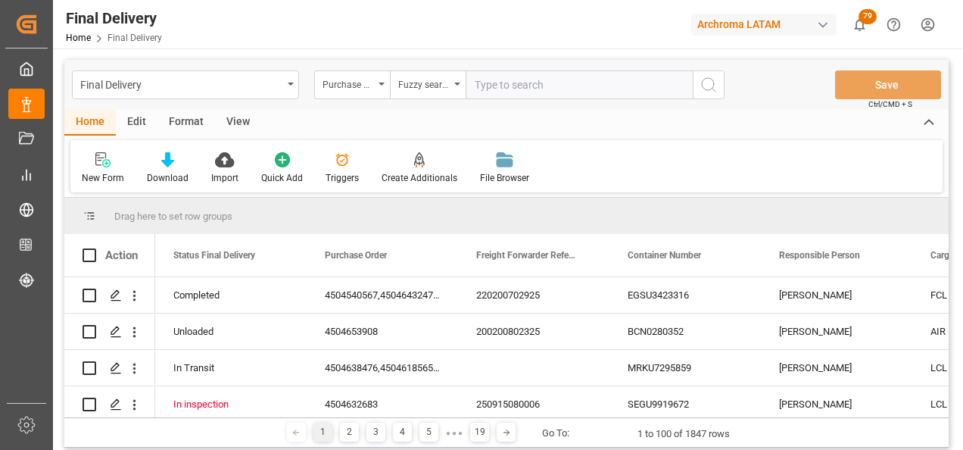
paste input "4504631719"
type input "4504631719"
click at [701, 86] on button "search button" at bounding box center [709, 84] width 32 height 29
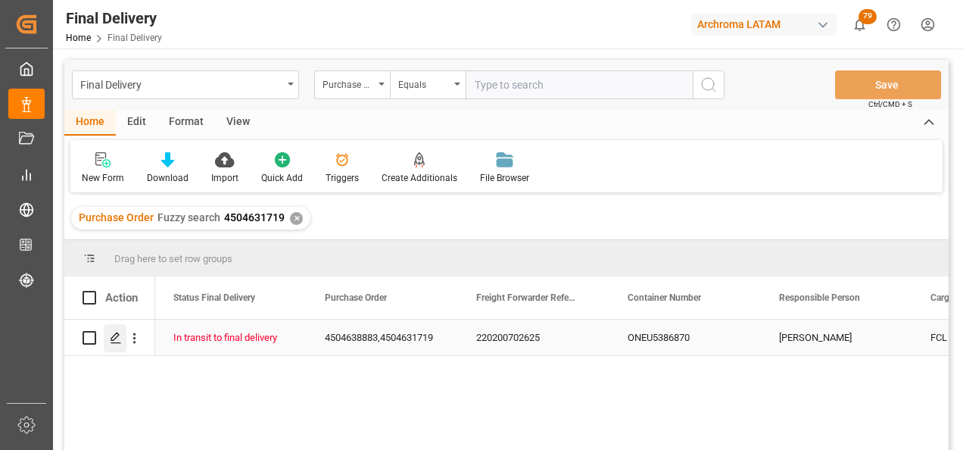
click at [114, 342] on icon "Press SPACE to select this row." at bounding box center [116, 338] width 12 height 12
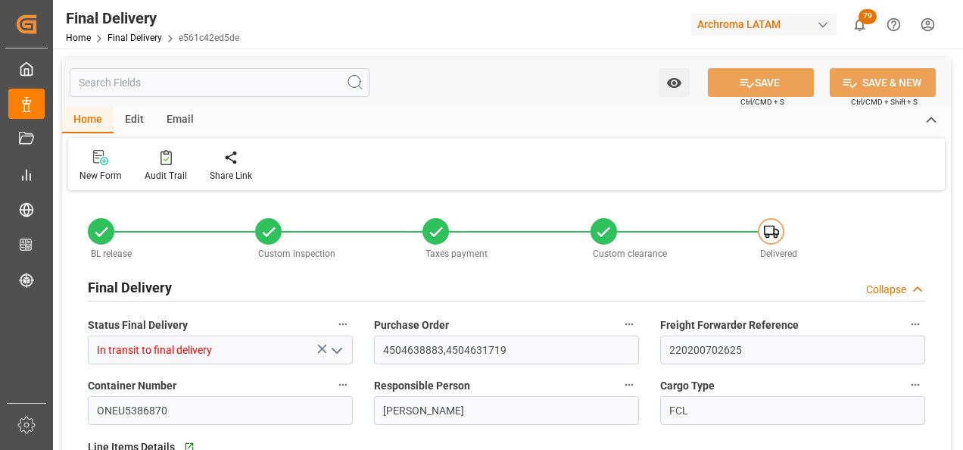
type input "[DATE]"
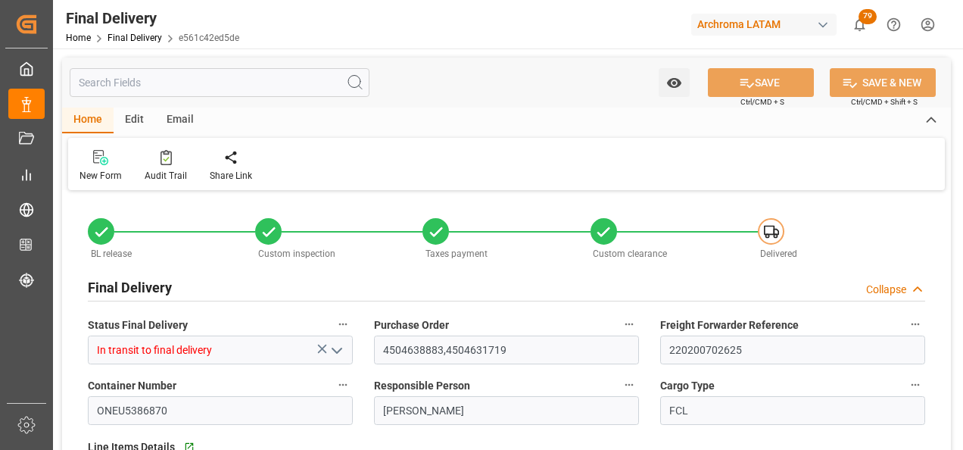
type input "[DATE]"
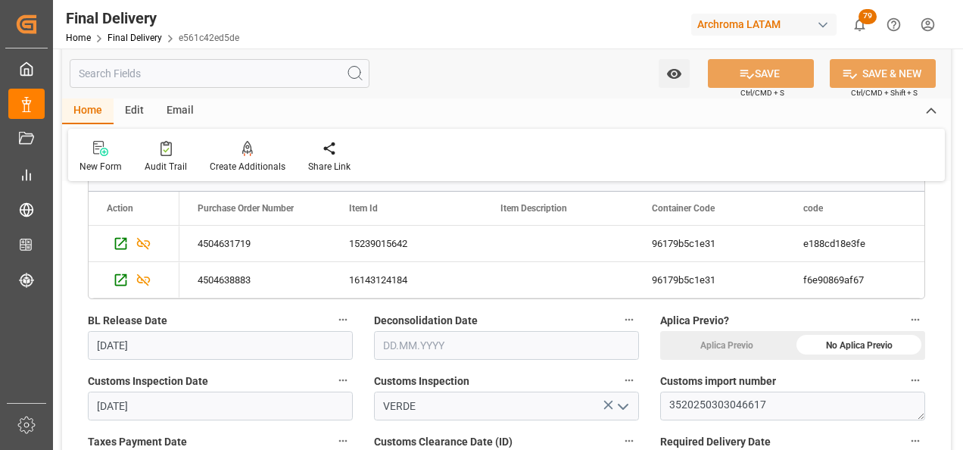
scroll to position [454, 0]
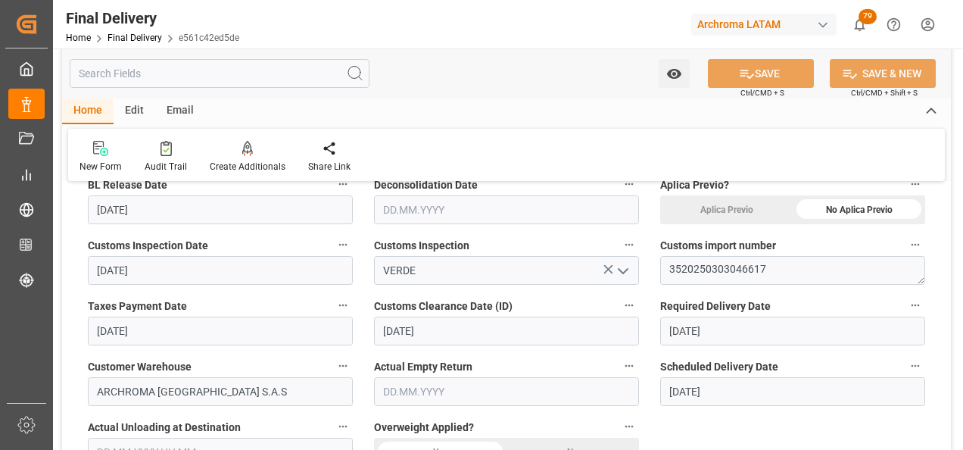
click at [414, 207] on input "text" at bounding box center [506, 209] width 265 height 29
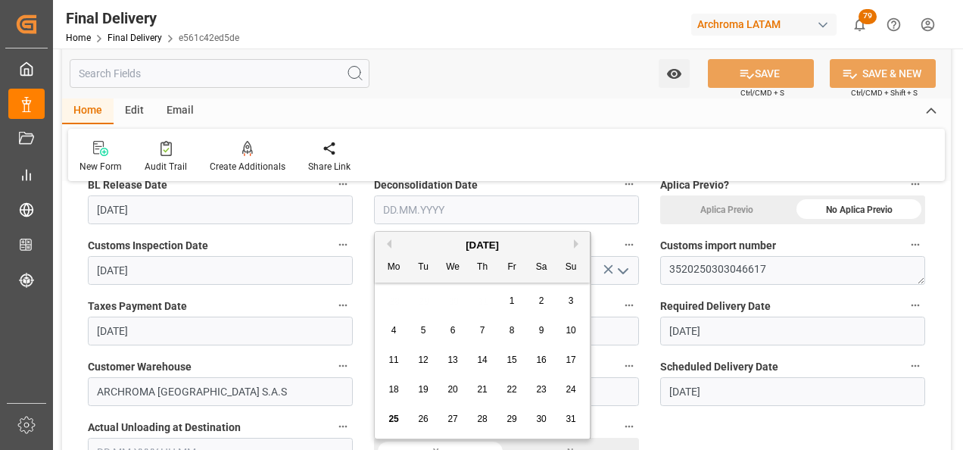
click at [397, 417] on span "25" at bounding box center [393, 418] width 10 height 11
type input "[DATE]"
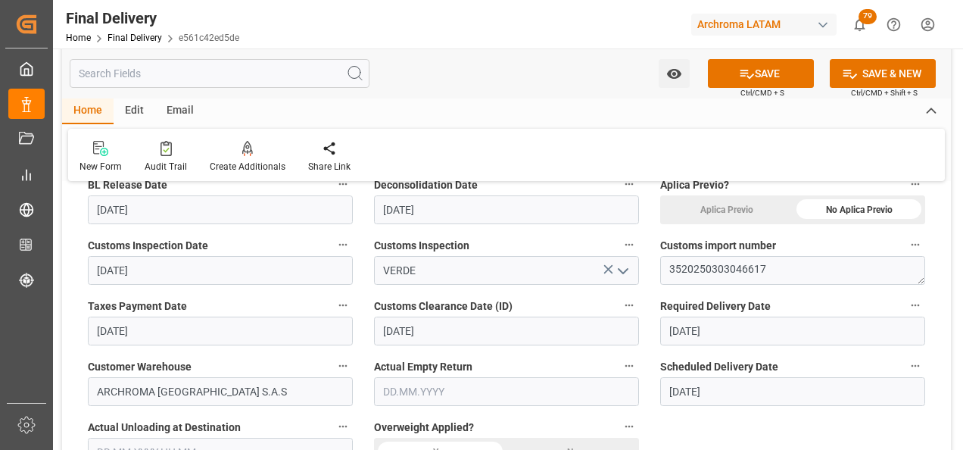
scroll to position [530, 0]
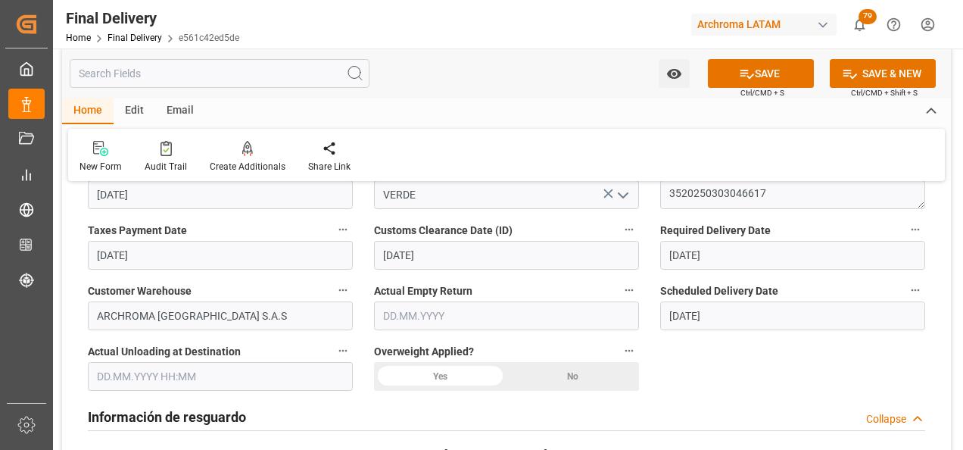
click at [597, 381] on div "No" at bounding box center [572, 376] width 132 height 29
click at [207, 374] on input "text" at bounding box center [220, 376] width 265 height 29
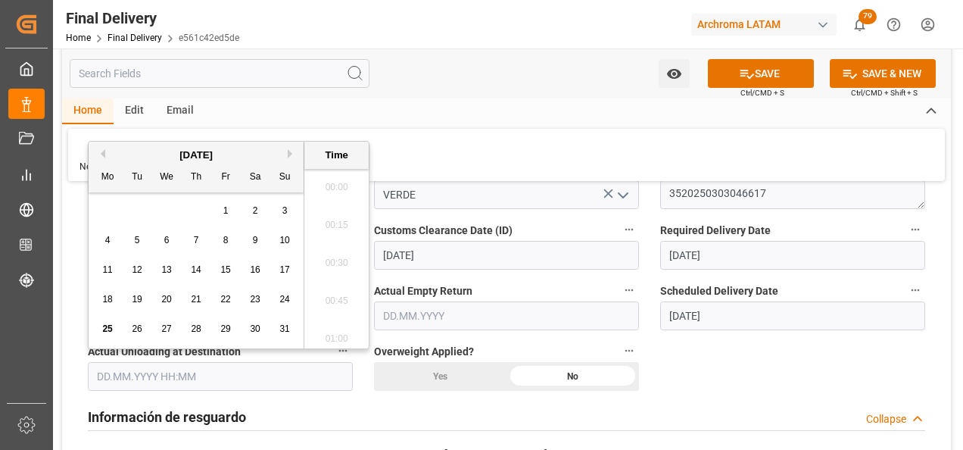
scroll to position [2579, 0]
click at [110, 323] on div "25" at bounding box center [107, 329] width 19 height 18
type input "[DATE] 00:00"
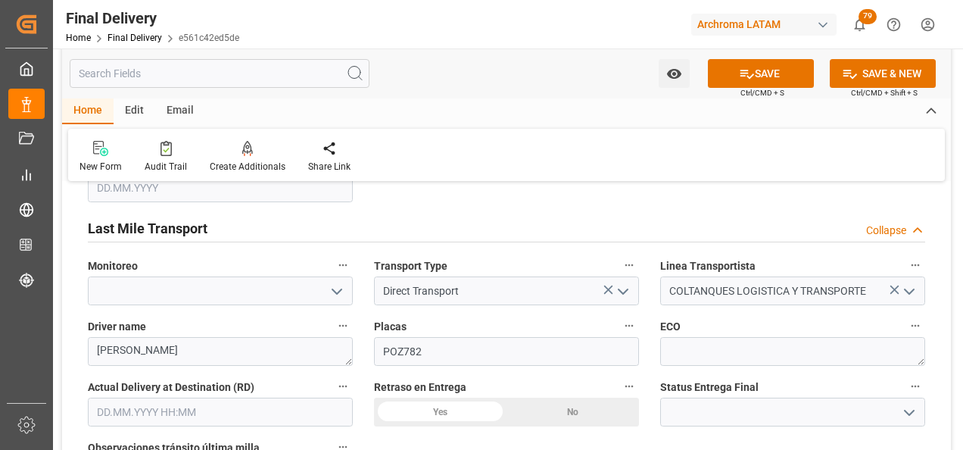
scroll to position [908, 0]
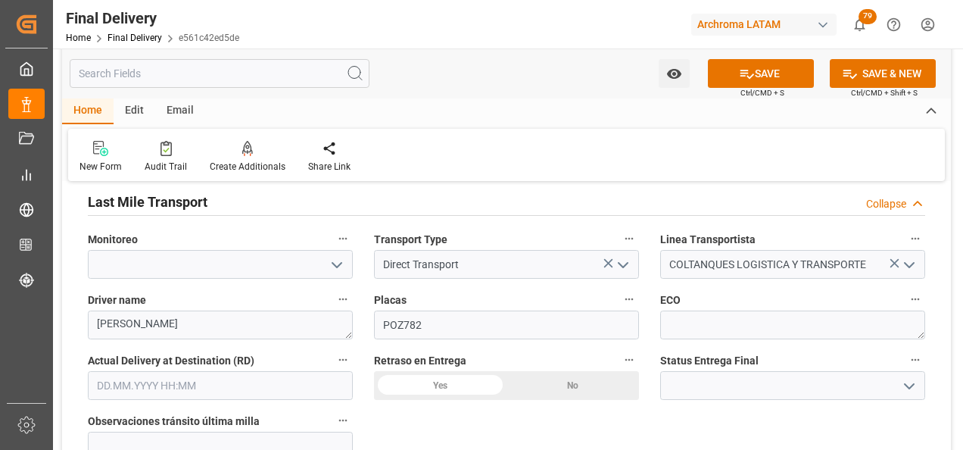
click at [912, 383] on icon "open menu" at bounding box center [909, 386] width 18 height 18
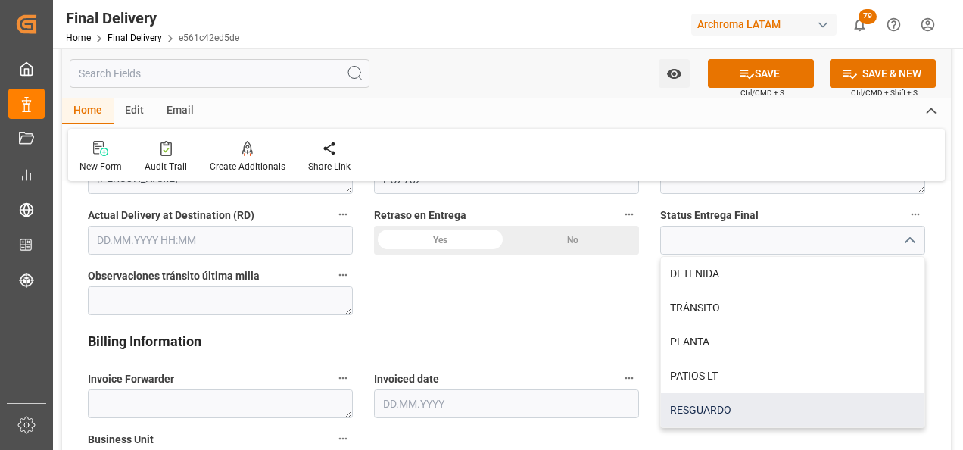
scroll to position [1060, 0]
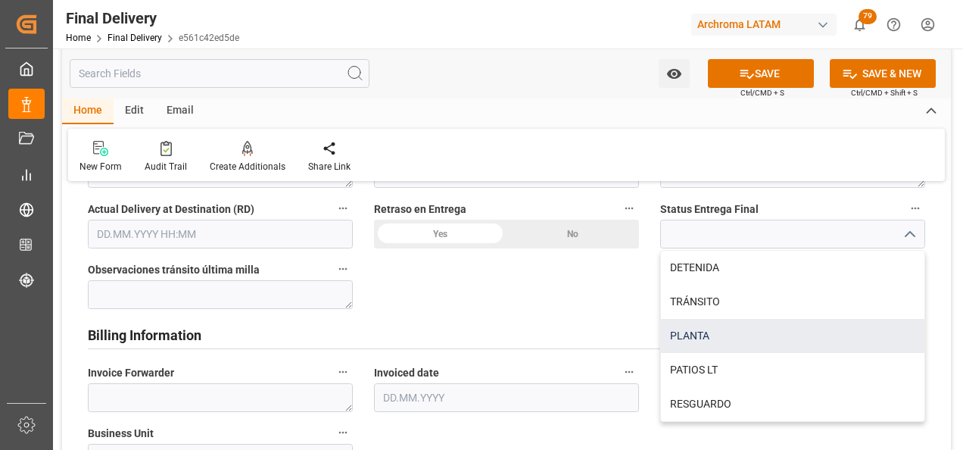
click at [760, 341] on div "PLANTA" at bounding box center [792, 336] width 263 height 34
type input "PLANTA"
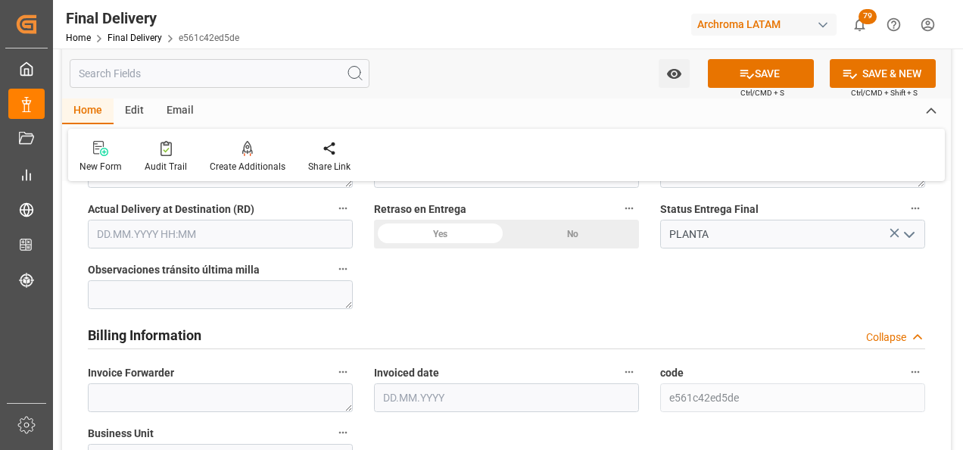
click at [583, 238] on div "No" at bounding box center [572, 234] width 132 height 29
click at [171, 230] on input "text" at bounding box center [220, 234] width 265 height 29
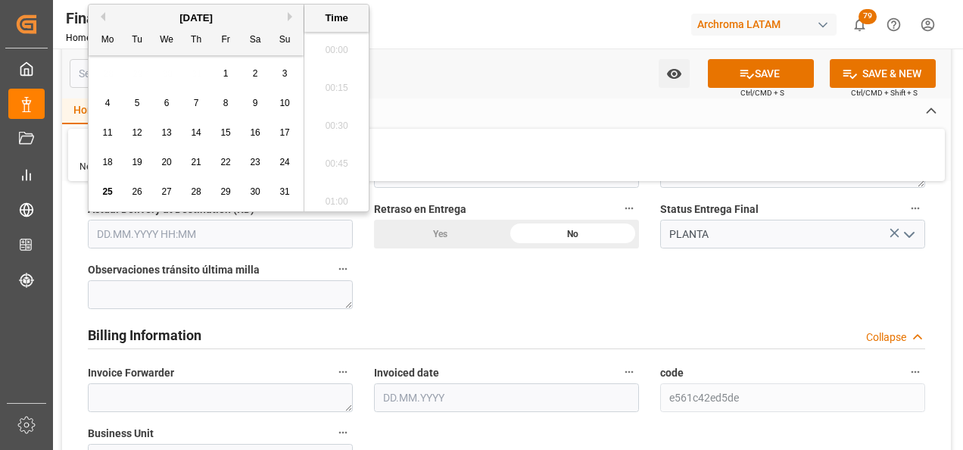
scroll to position [2579, 0]
click at [110, 190] on span "25" at bounding box center [107, 191] width 10 height 11
type input "[DATE] 00:00"
click at [417, 303] on div "BL release Custom inspection Taxes payment Custom clearance Delivered Final Del…" at bounding box center [506, 157] width 889 height 2044
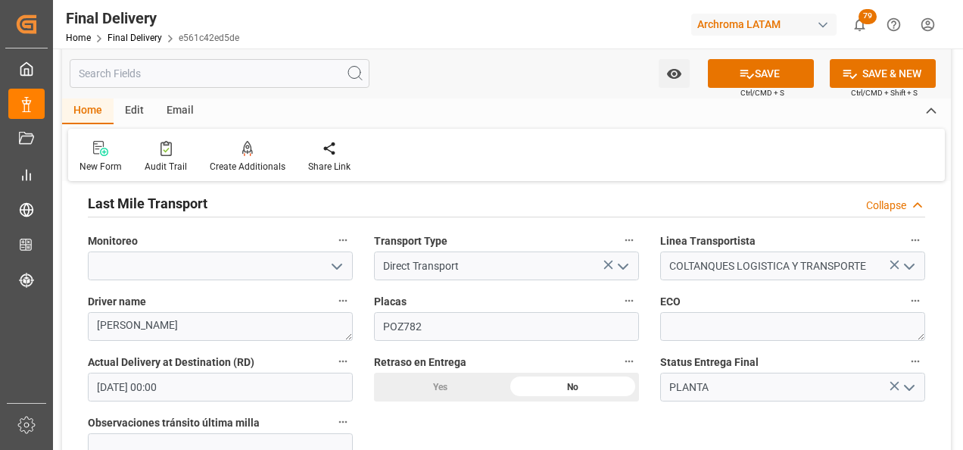
scroll to position [908, 0]
click at [447, 383] on div "Yes" at bounding box center [440, 385] width 132 height 29
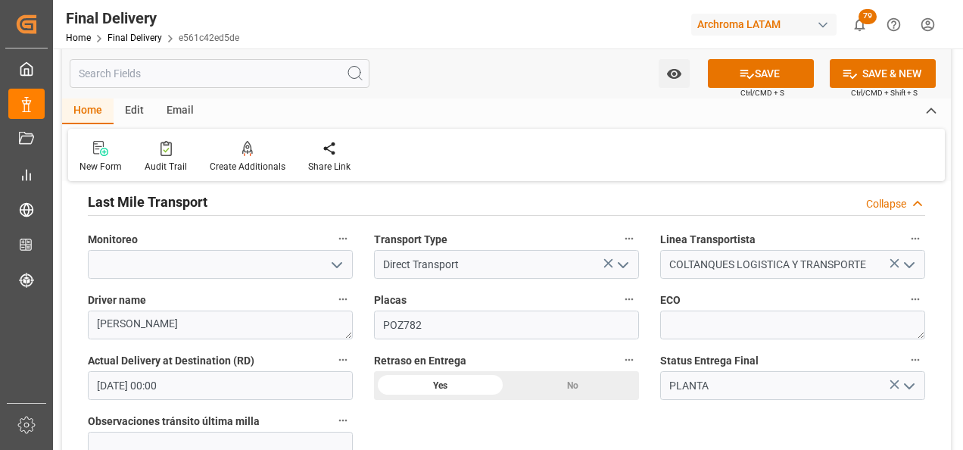
scroll to position [984, 0]
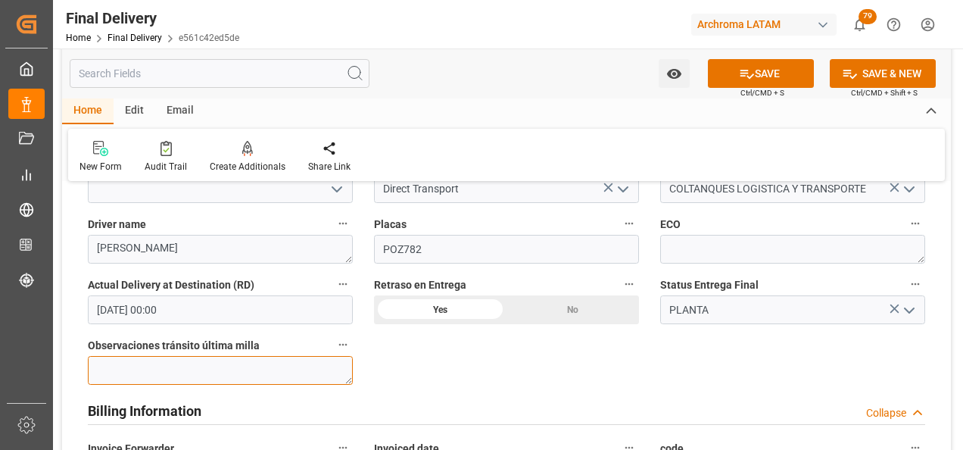
click at [276, 373] on textarea at bounding box center [220, 370] width 265 height 29
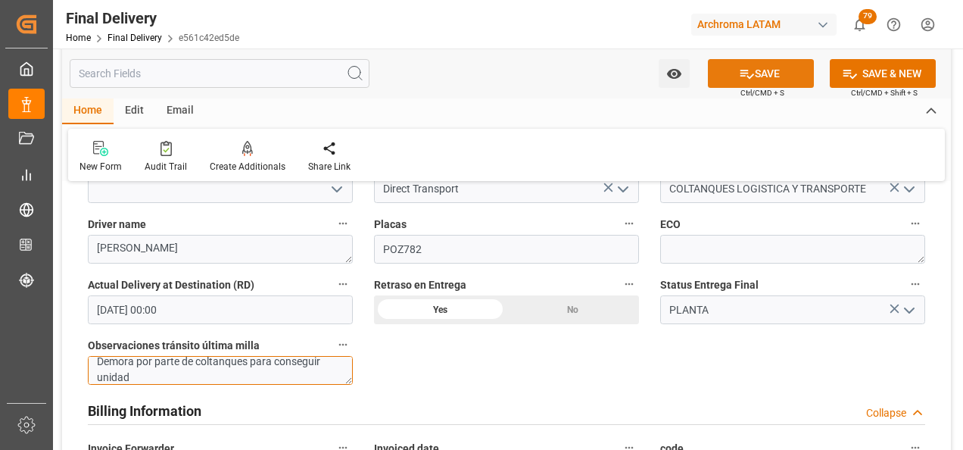
type textarea "Demora por parte de coltanques para conseguir unidad"
click at [746, 69] on icon at bounding box center [747, 74] width 16 height 16
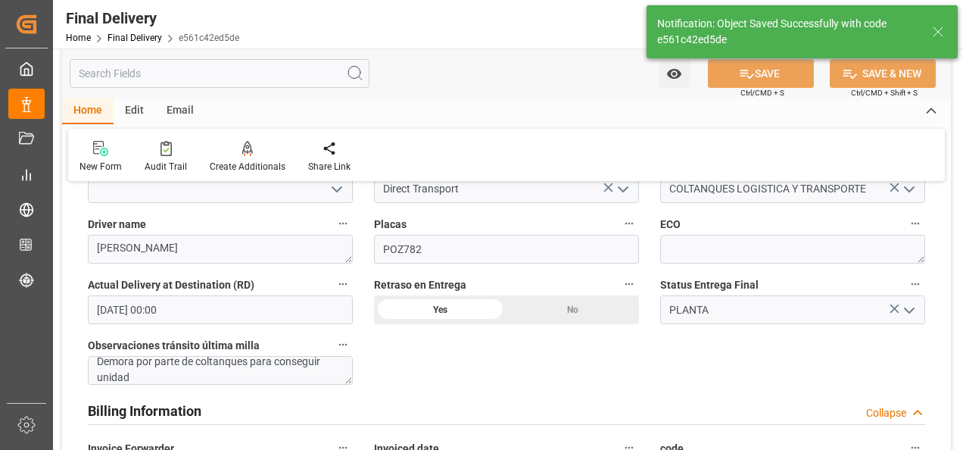
type textarea "1"
type input "Unloaded"
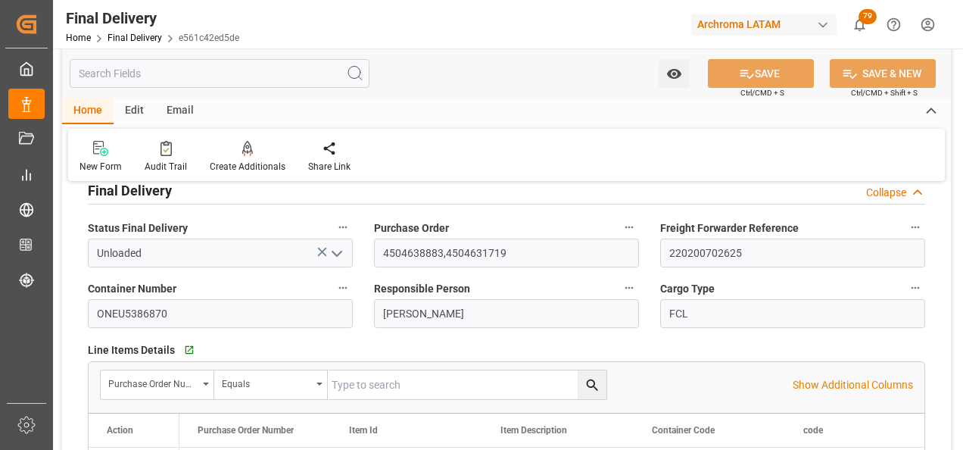
scroll to position [0, 0]
